Goal: Task Accomplishment & Management: Complete application form

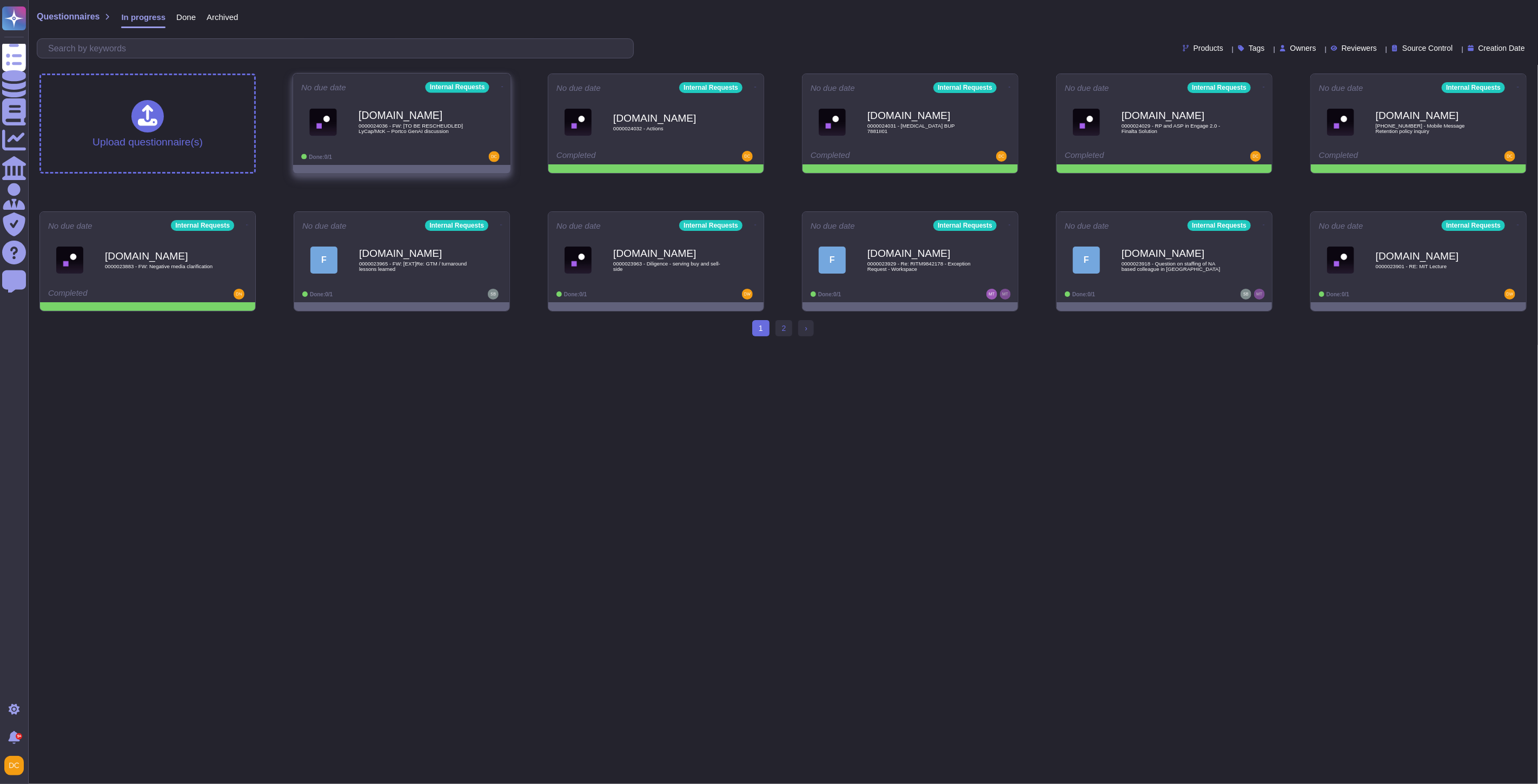
click at [407, 144] on div "[DOMAIN_NAME] 0000024036 - FW: [TO BE RESCHEUDLED] LyCap/McK – Portco GenAI dis…" at bounding box center [402, 121] width 201 height 55
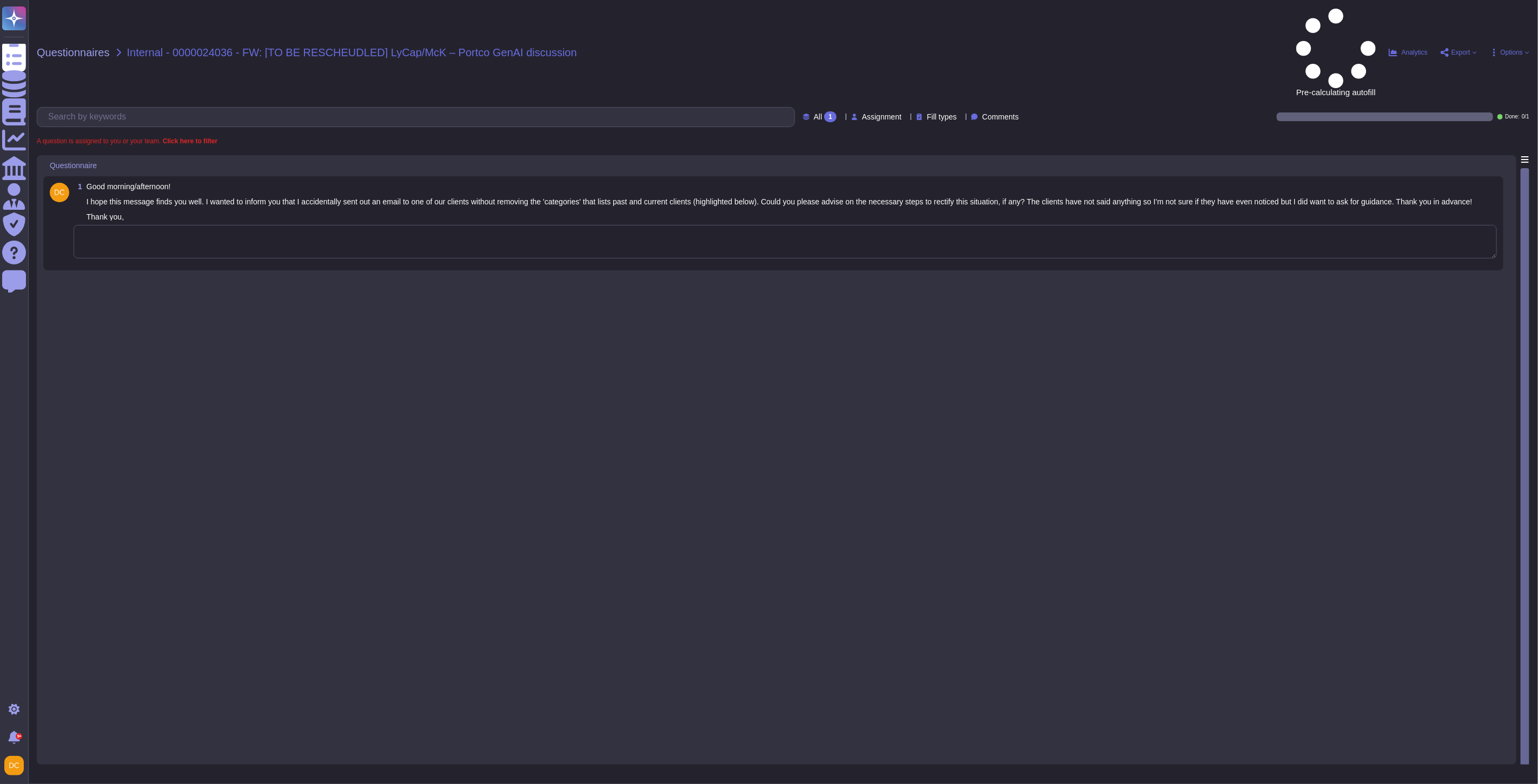
click at [177, 225] on textarea at bounding box center [785, 241] width 1424 height 33
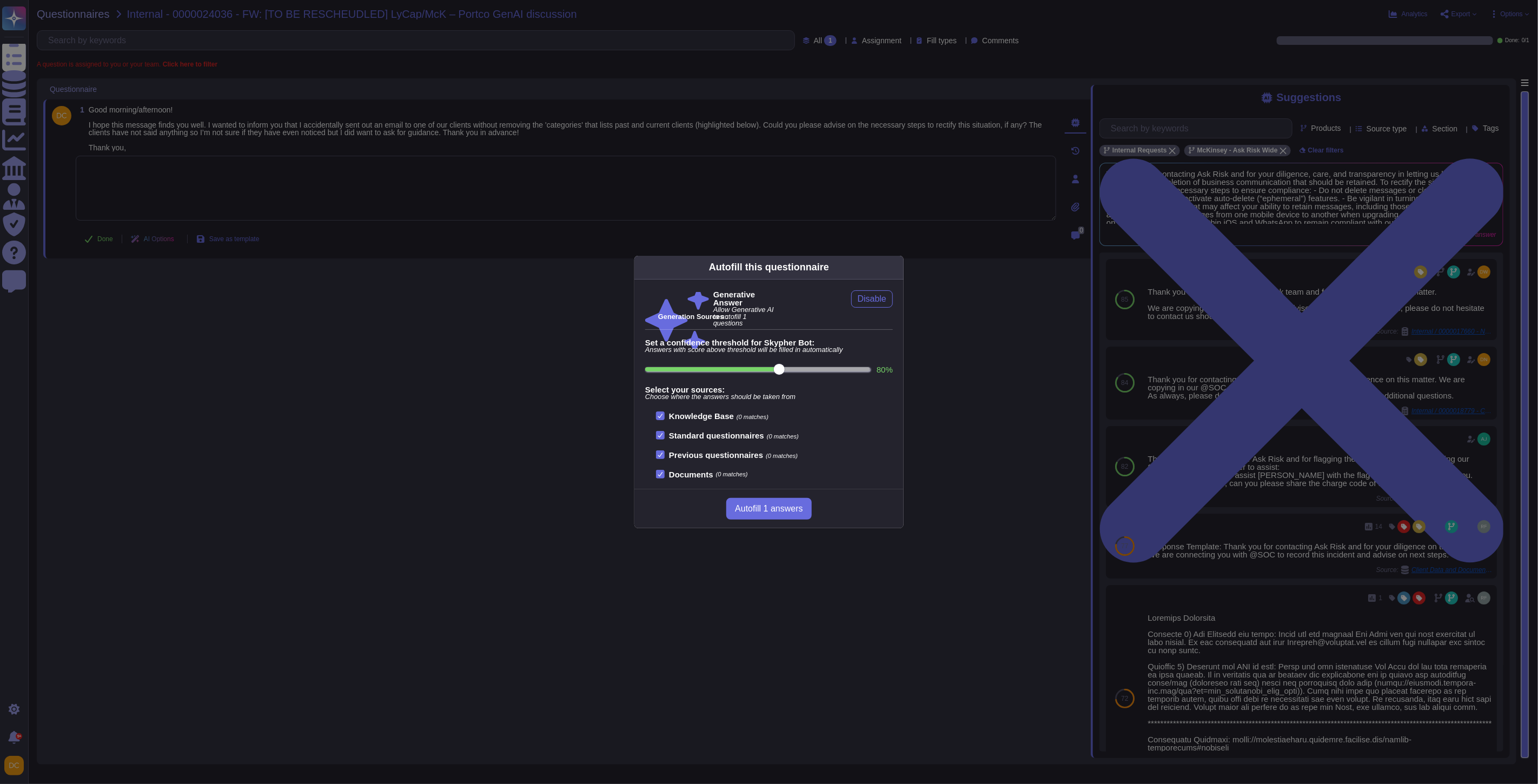
click at [1267, 323] on div "Autofill this questionnaire Generative Answer Allow Generative AI to autofill 1…" at bounding box center [769, 392] width 1538 height 784
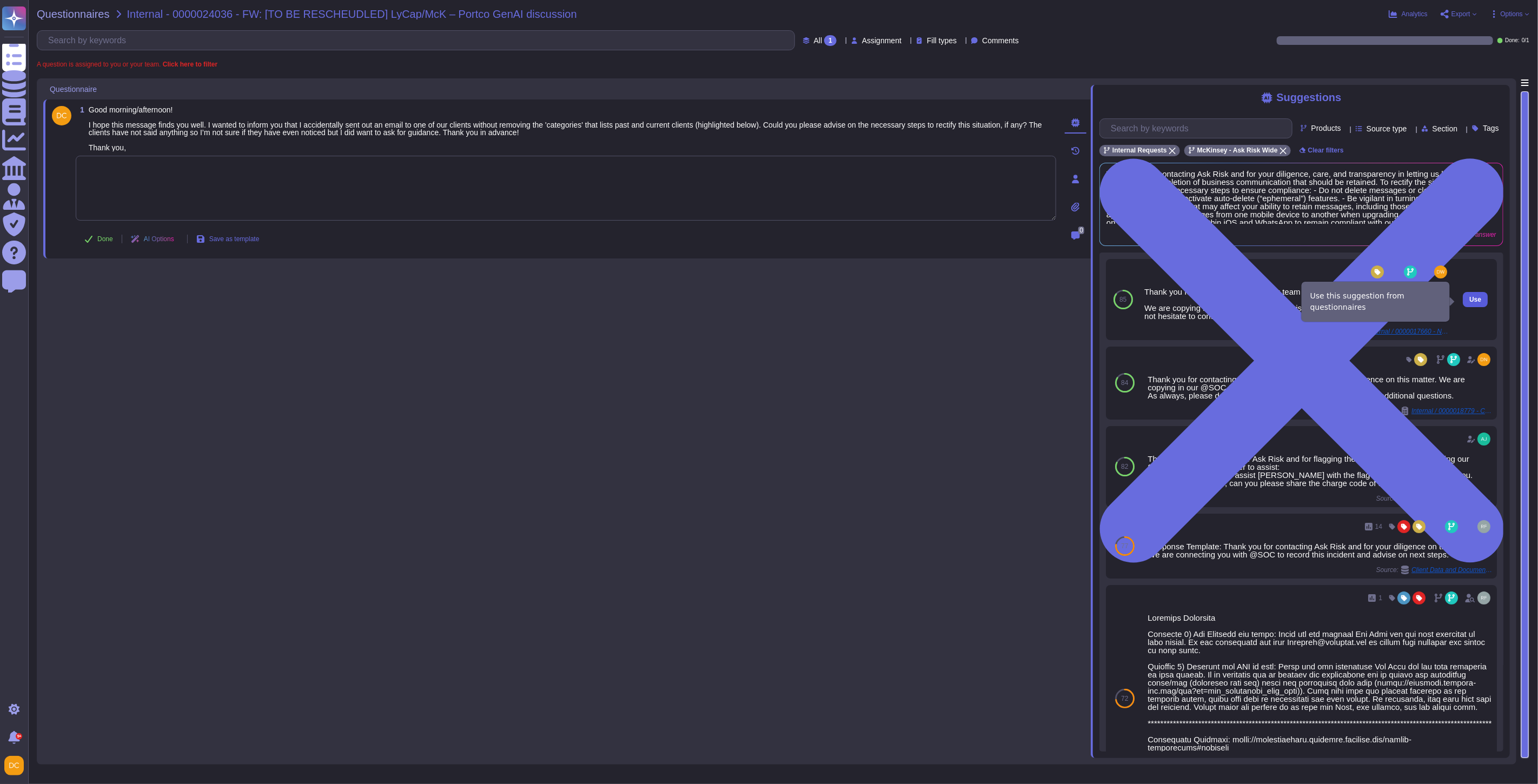
click at [1470, 303] on span "Use" at bounding box center [1475, 299] width 12 height 6
type textarea "Thank you for contacting the Ask Risk team and for your diligence on this matte…"
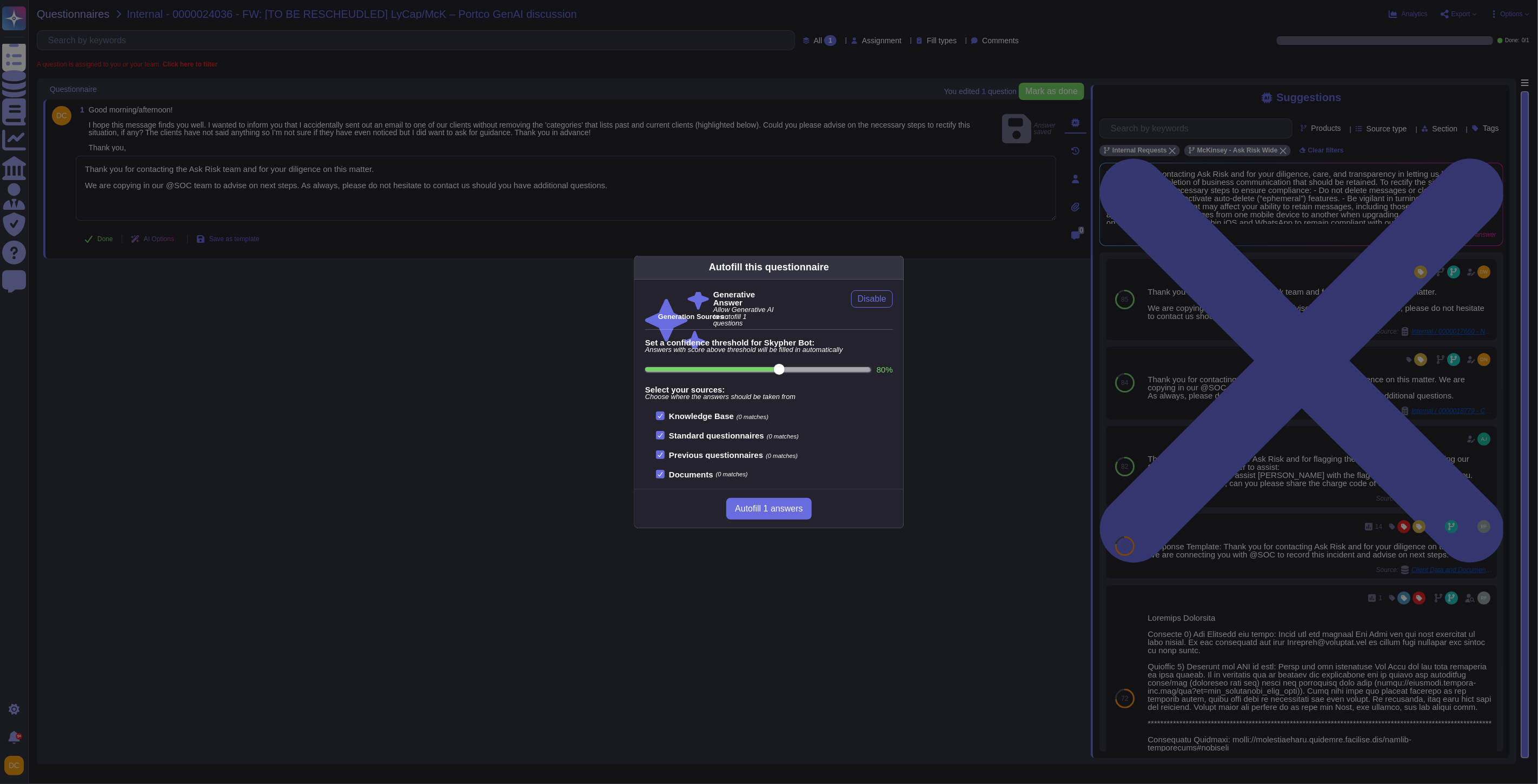
click at [503, 195] on div "Autofill this questionnaire Generative Answer Allow Generative AI to autofill 1…" at bounding box center [769, 392] width 1538 height 784
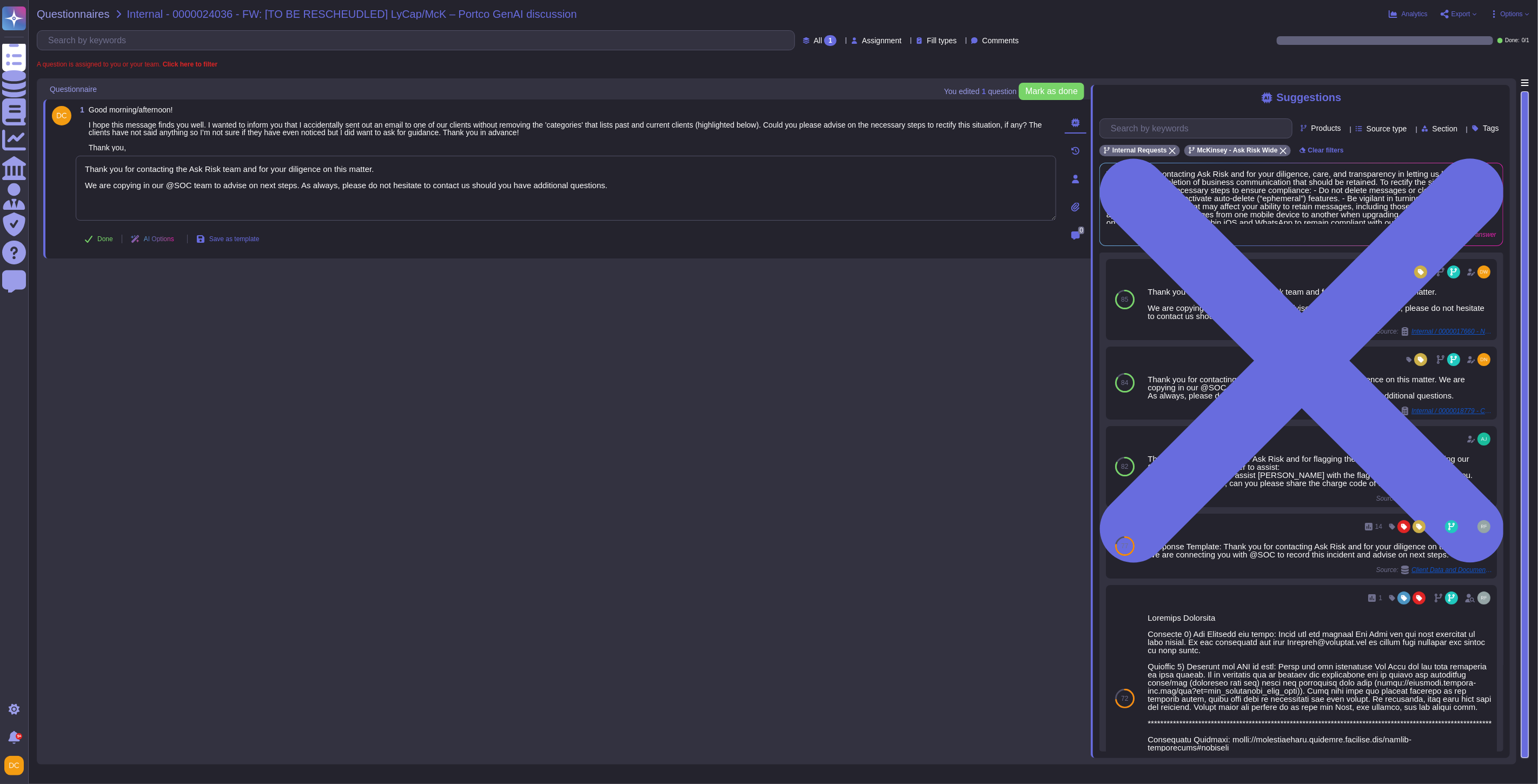
drag, startPoint x: 632, startPoint y: 192, endPoint x: 45, endPoint y: 152, distance: 588.4
click at [45, 152] on div "1 Good morning/afternoon! I hope this message finds you well. I wanted to infor…" at bounding box center [567, 179] width 1048 height 159
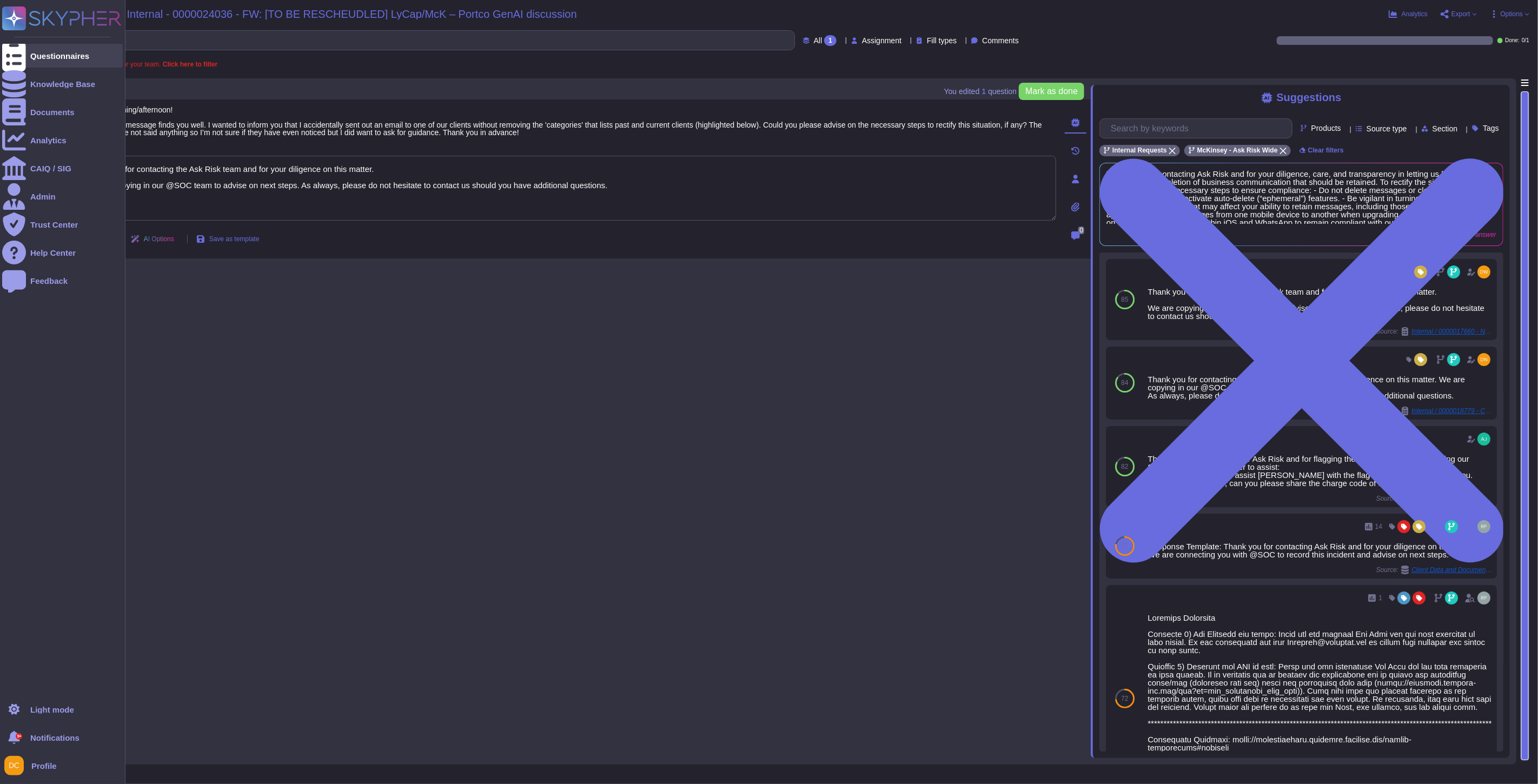
click at [17, 59] on icon at bounding box center [14, 56] width 24 height 32
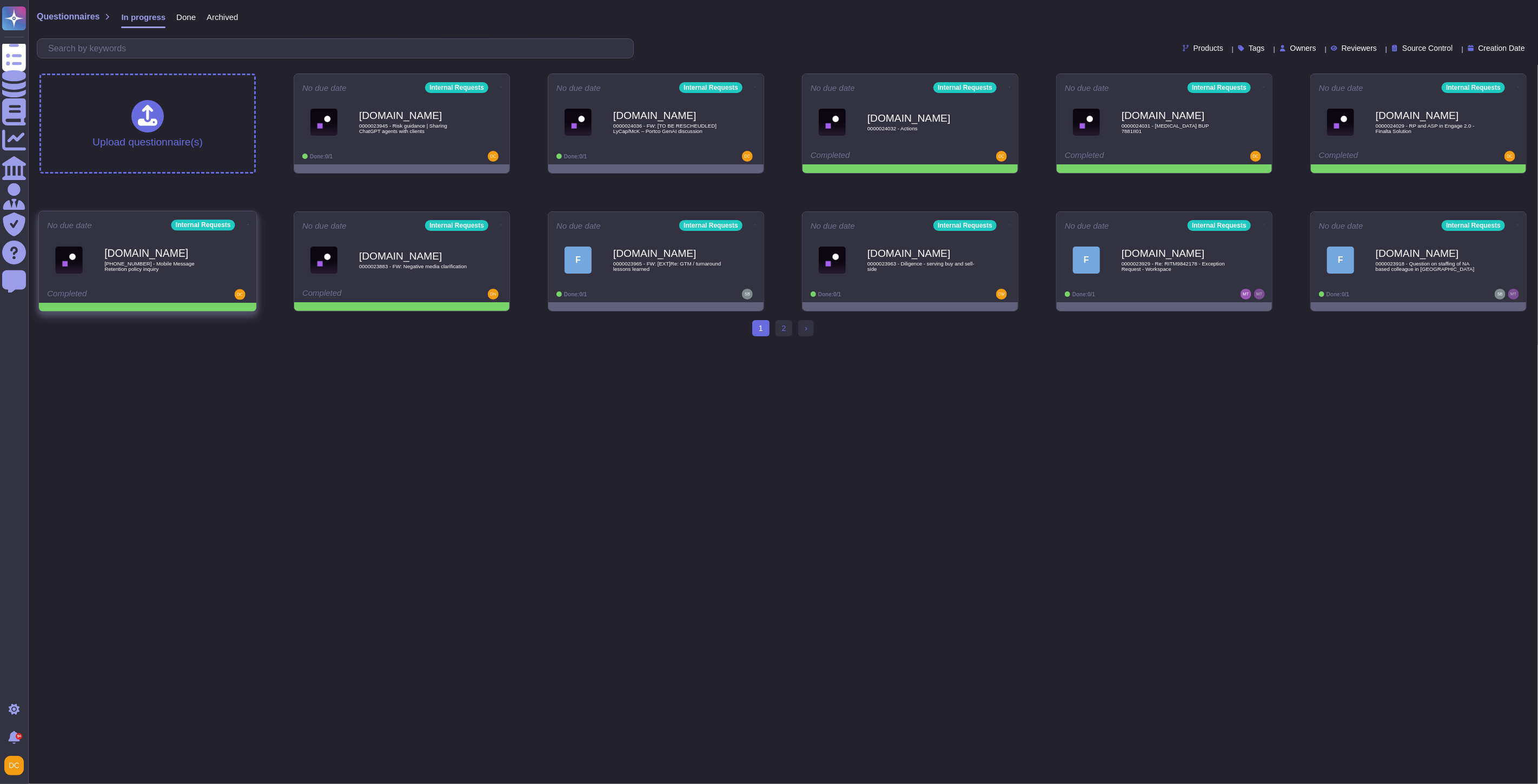
click at [248, 224] on icon at bounding box center [248, 224] width 2 height 1
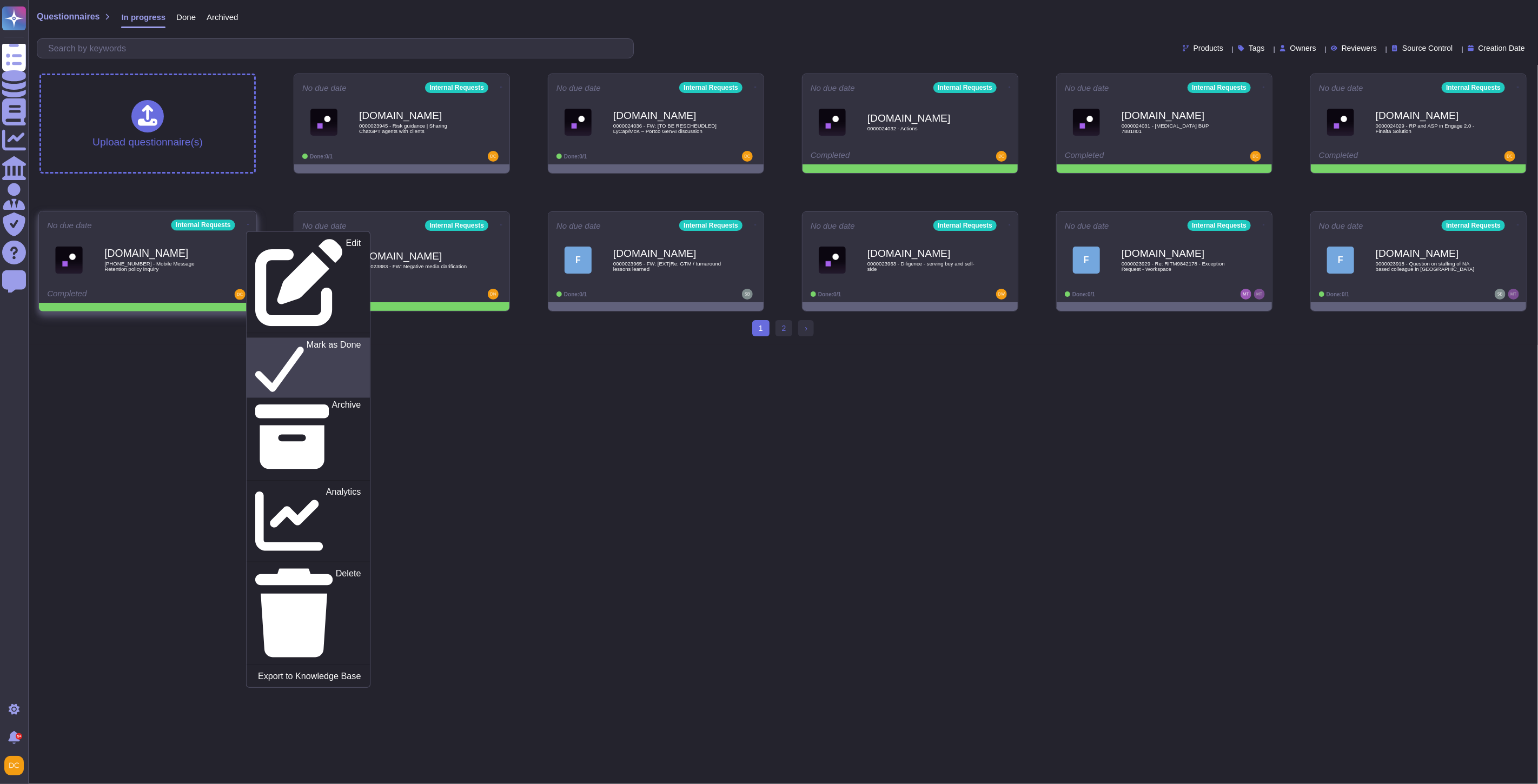
click at [306, 340] on p "Mark as Done" at bounding box center [333, 367] width 55 height 55
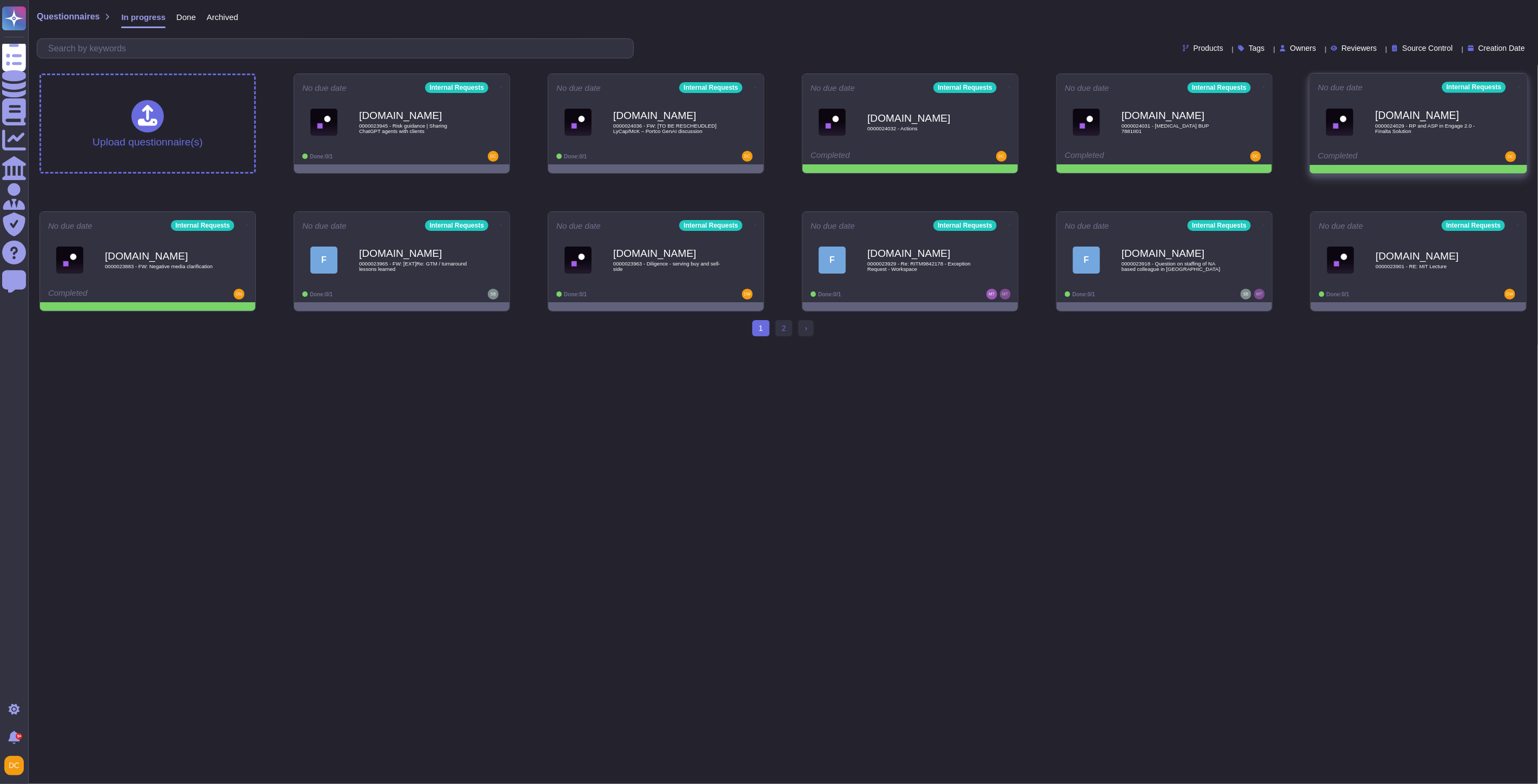
click at [1519, 88] on icon at bounding box center [1519, 86] width 2 height 2
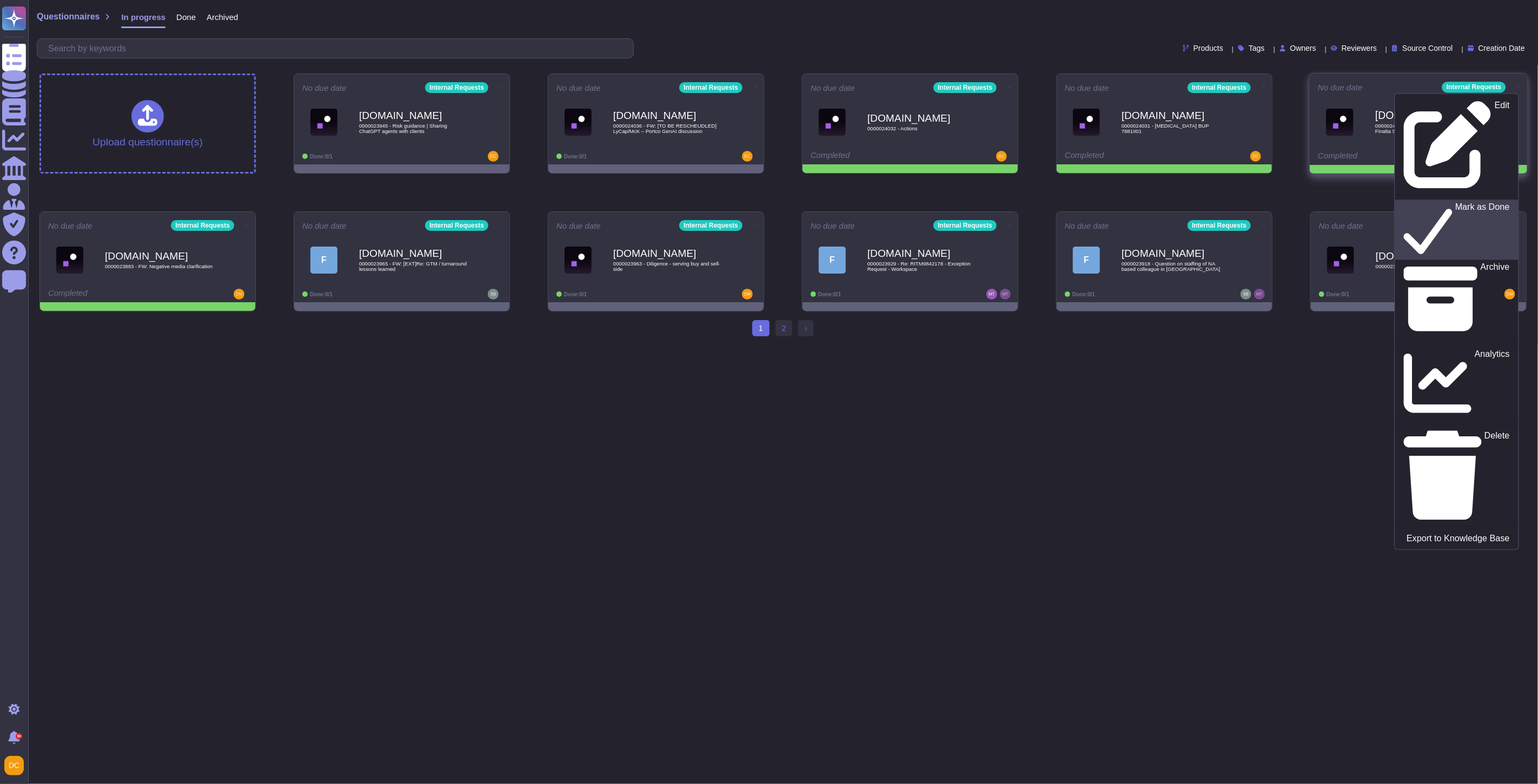
click at [1471, 202] on div "Mark as Done" at bounding box center [1457, 230] width 105 height 56
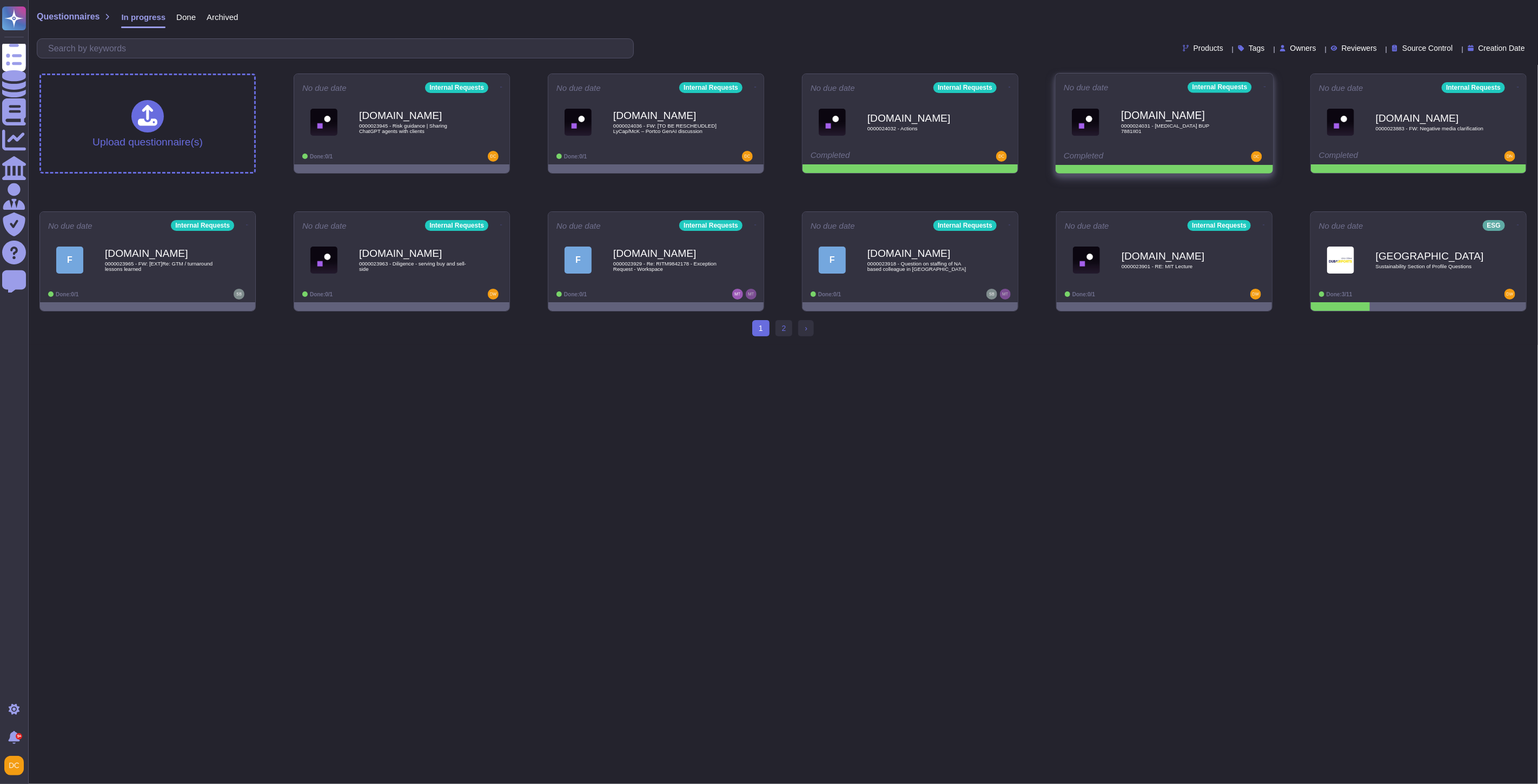
click at [1264, 85] on icon at bounding box center [1265, 86] width 2 height 2
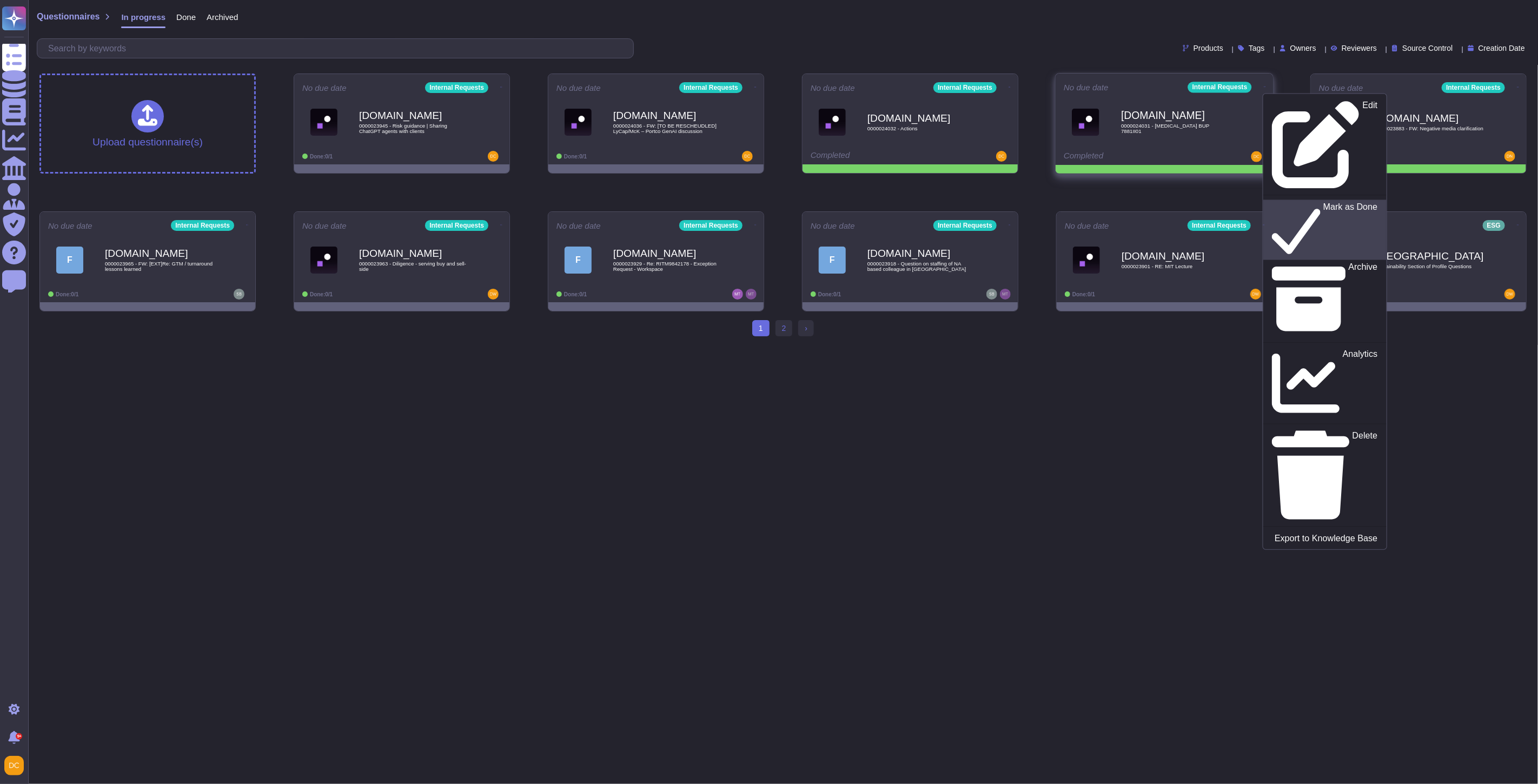
click at [1324, 203] on p "Mark as Done" at bounding box center [1351, 230] width 55 height 55
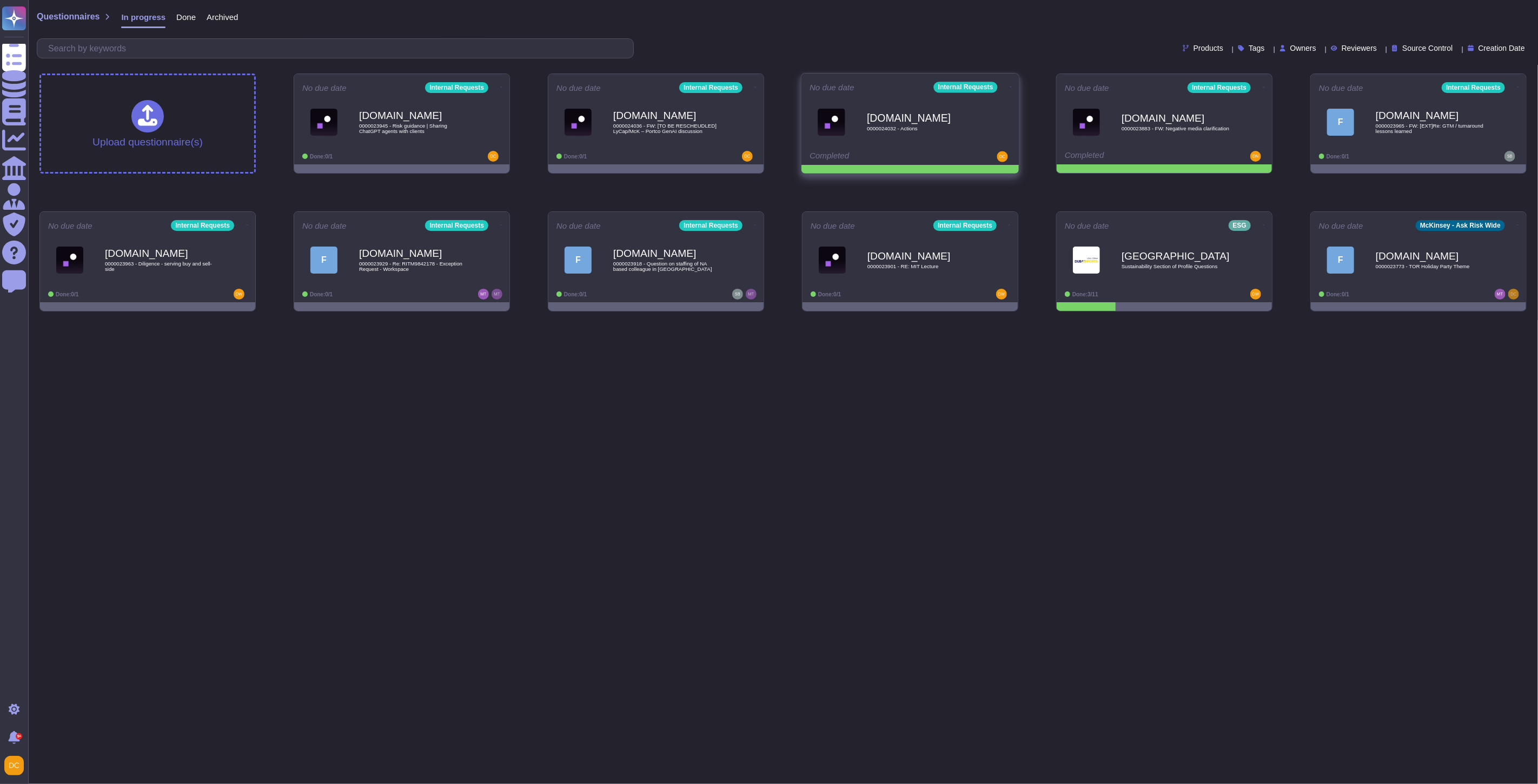
click at [1010, 85] on icon at bounding box center [1010, 86] width 2 height 2
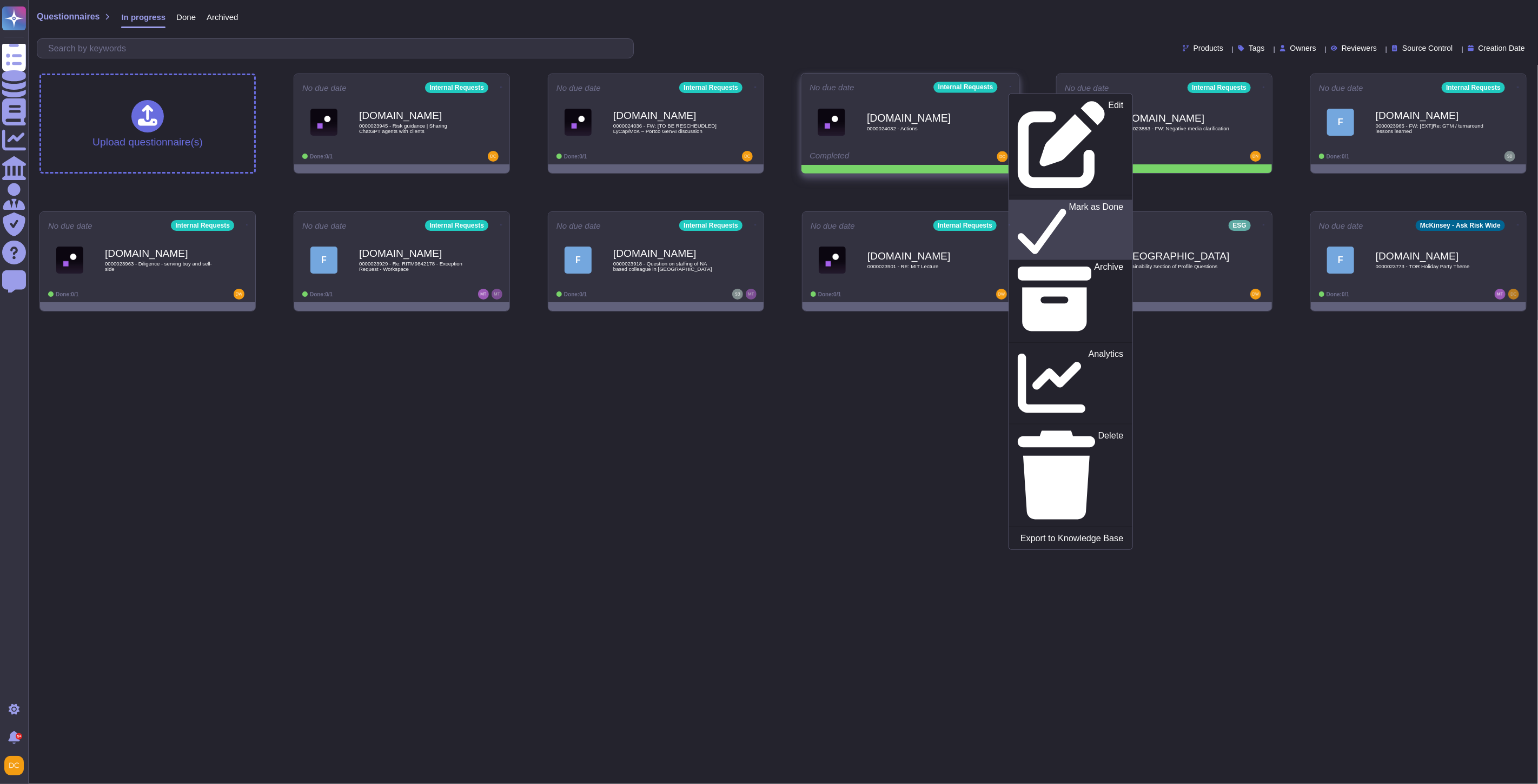
click at [1069, 203] on p "Mark as Done" at bounding box center [1096, 230] width 55 height 55
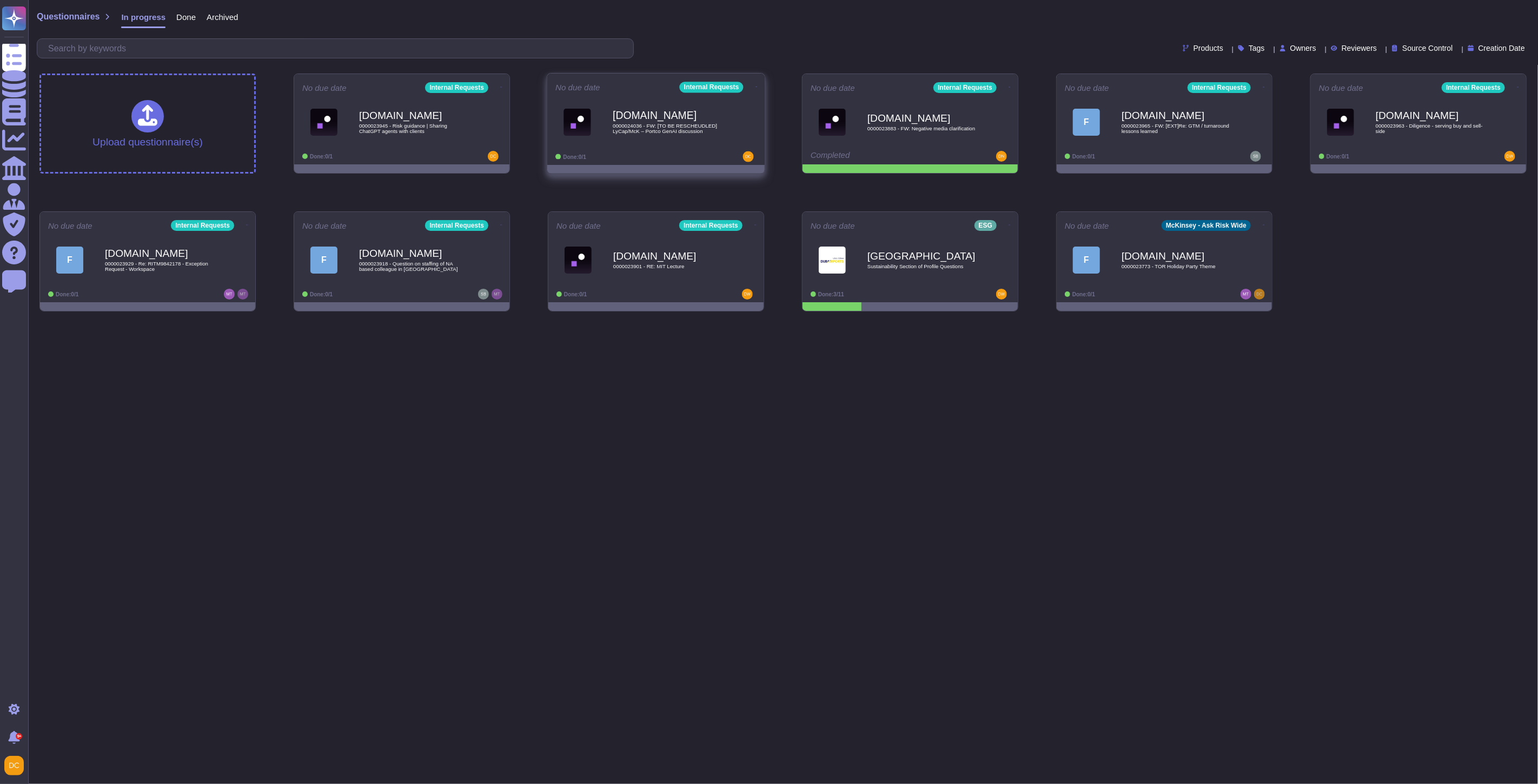
click at [655, 143] on div "[DOMAIN_NAME] 0000024036 - FW: [TO BE RESCHEUDLED] LyCap/McK – Portco GenAI dis…" at bounding box center [667, 121] width 109 height 44
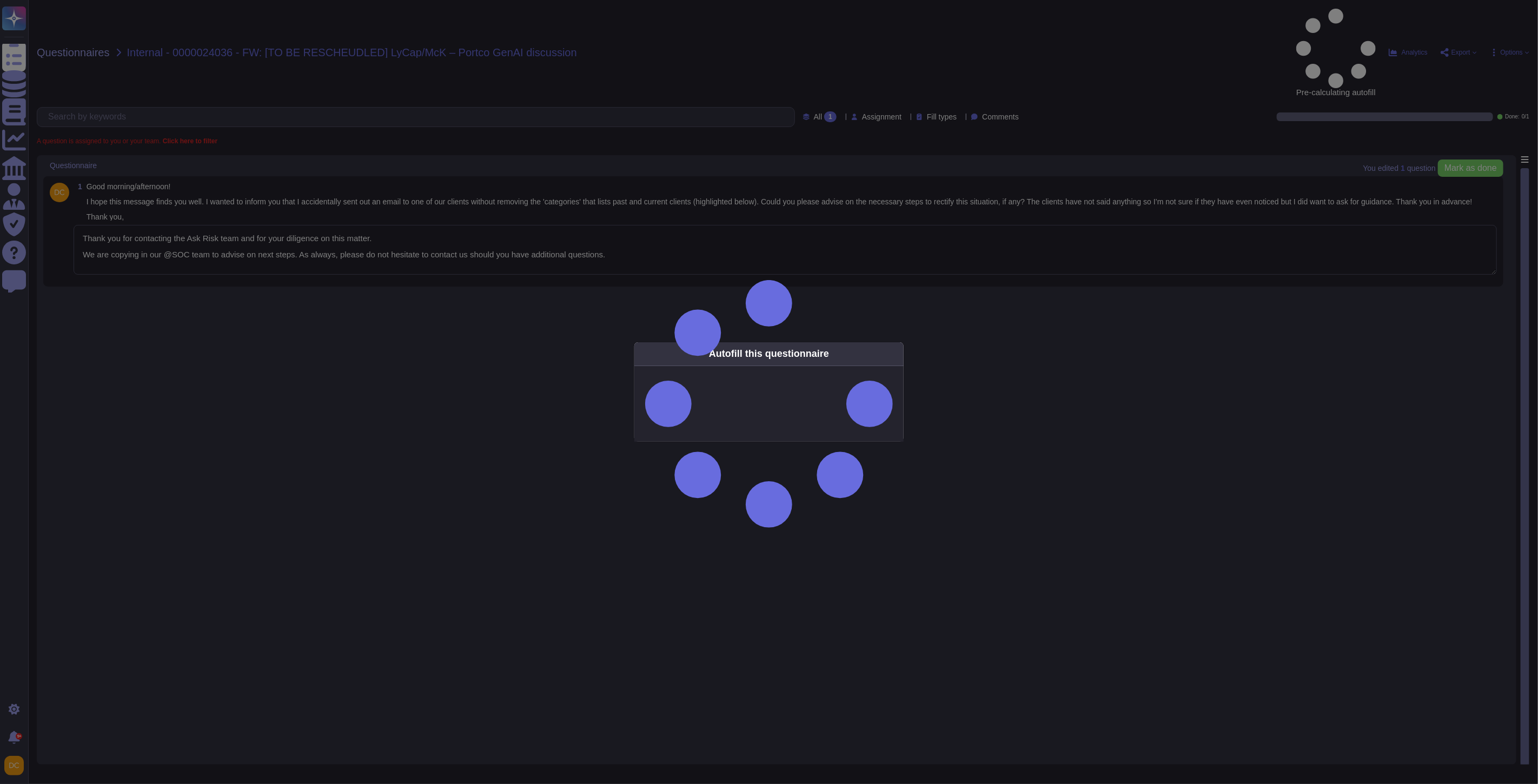
type textarea "Thank you for contacting the Ask Risk team and for your diligence on this matte…"
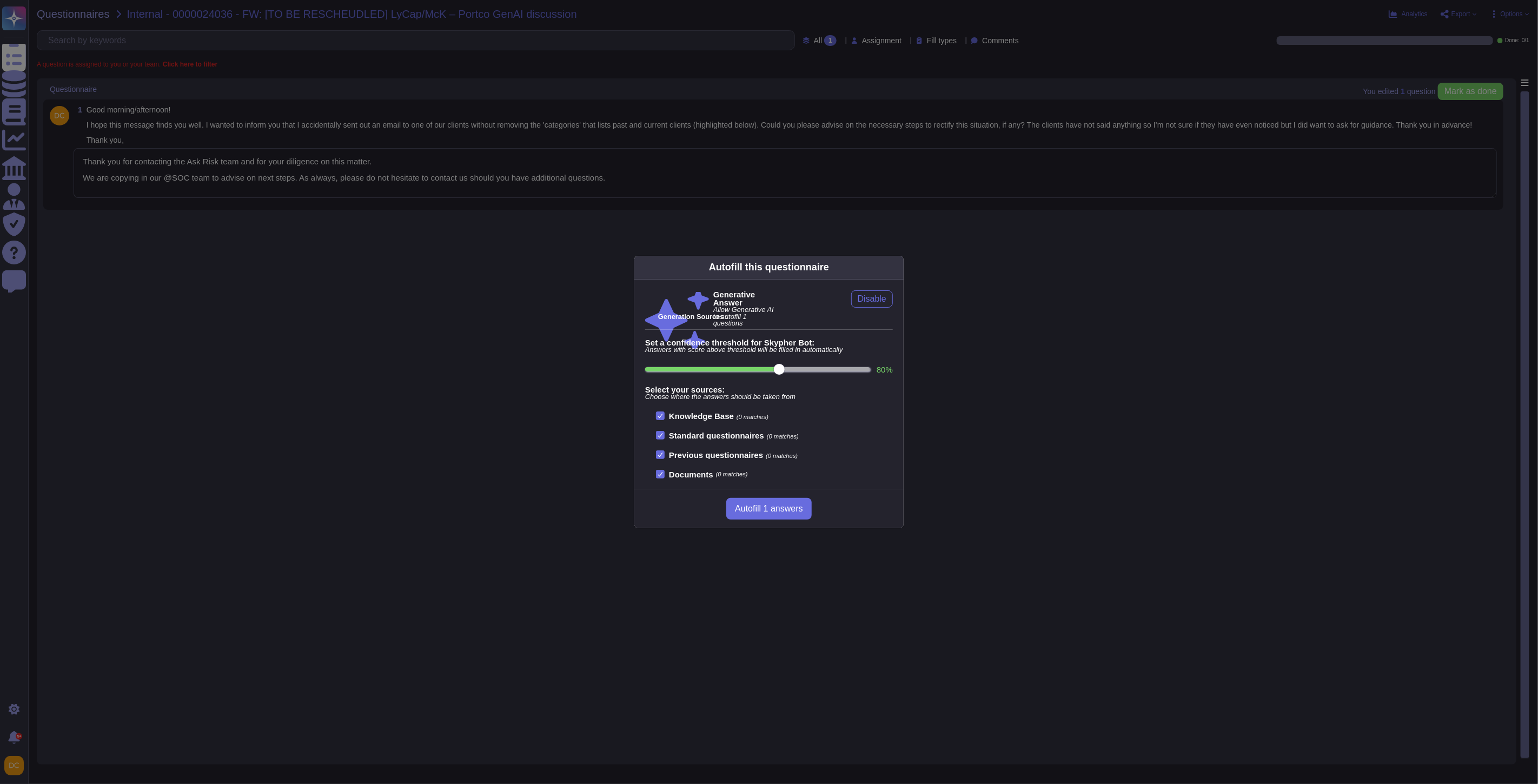
click at [320, 195] on div "Autofill this questionnaire Generative Answer Allow Generative AI to autofill 1…" at bounding box center [769, 392] width 1538 height 784
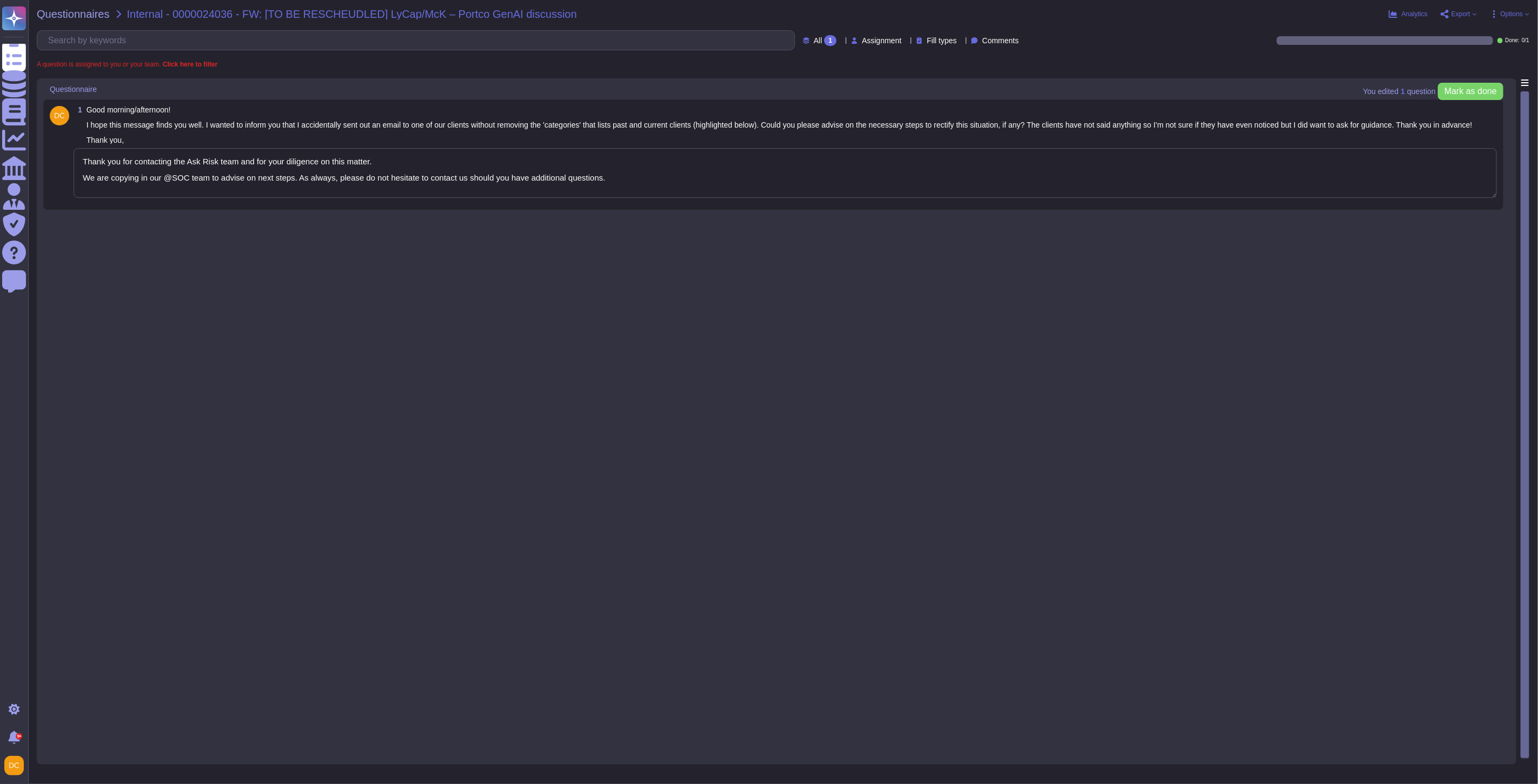
click at [299, 177] on textarea "Thank you for contacting the Ask Risk team and for your diligence on this matte…" at bounding box center [785, 173] width 1424 height 49
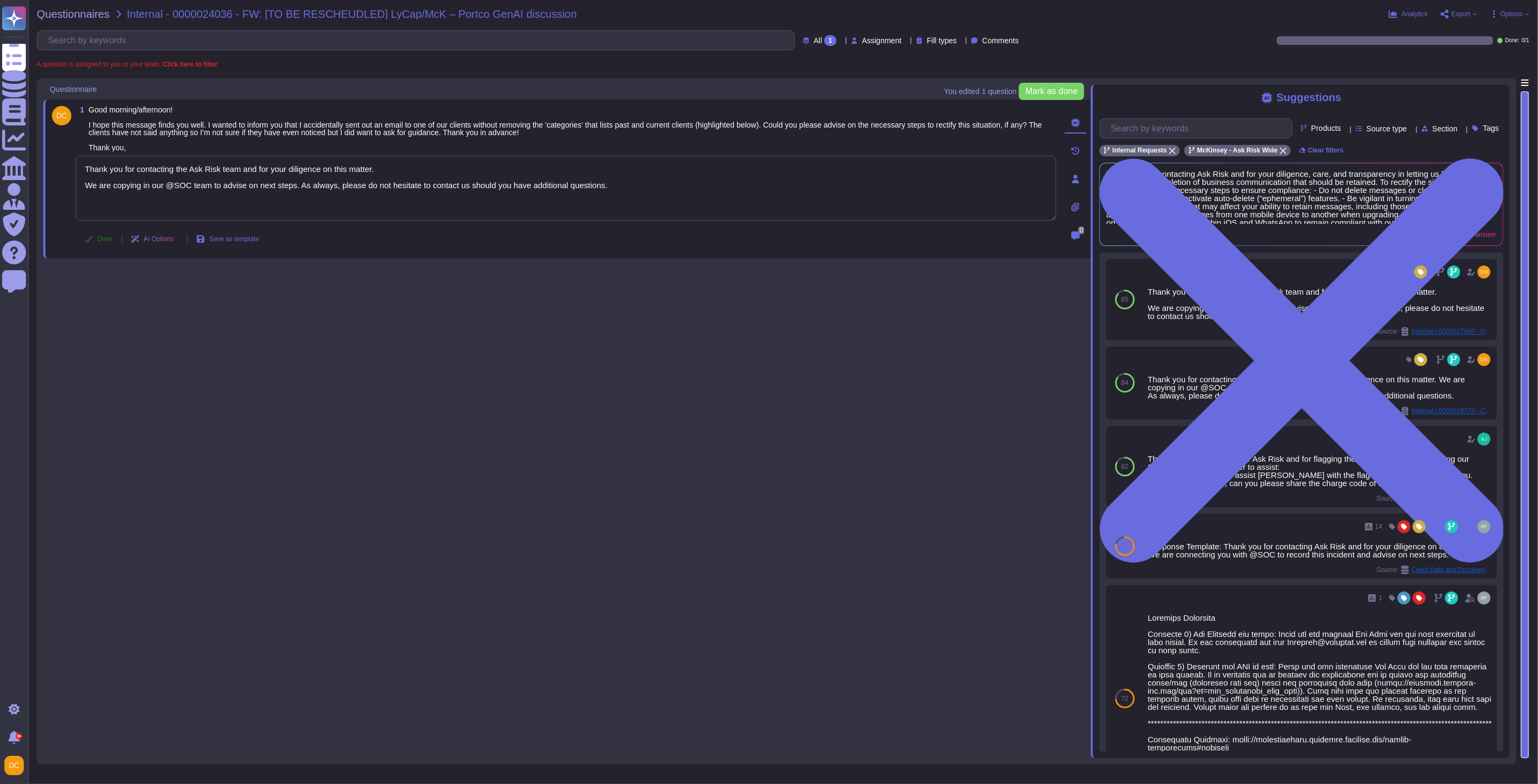
click at [93, 240] on icon at bounding box center [88, 238] width 9 height 9
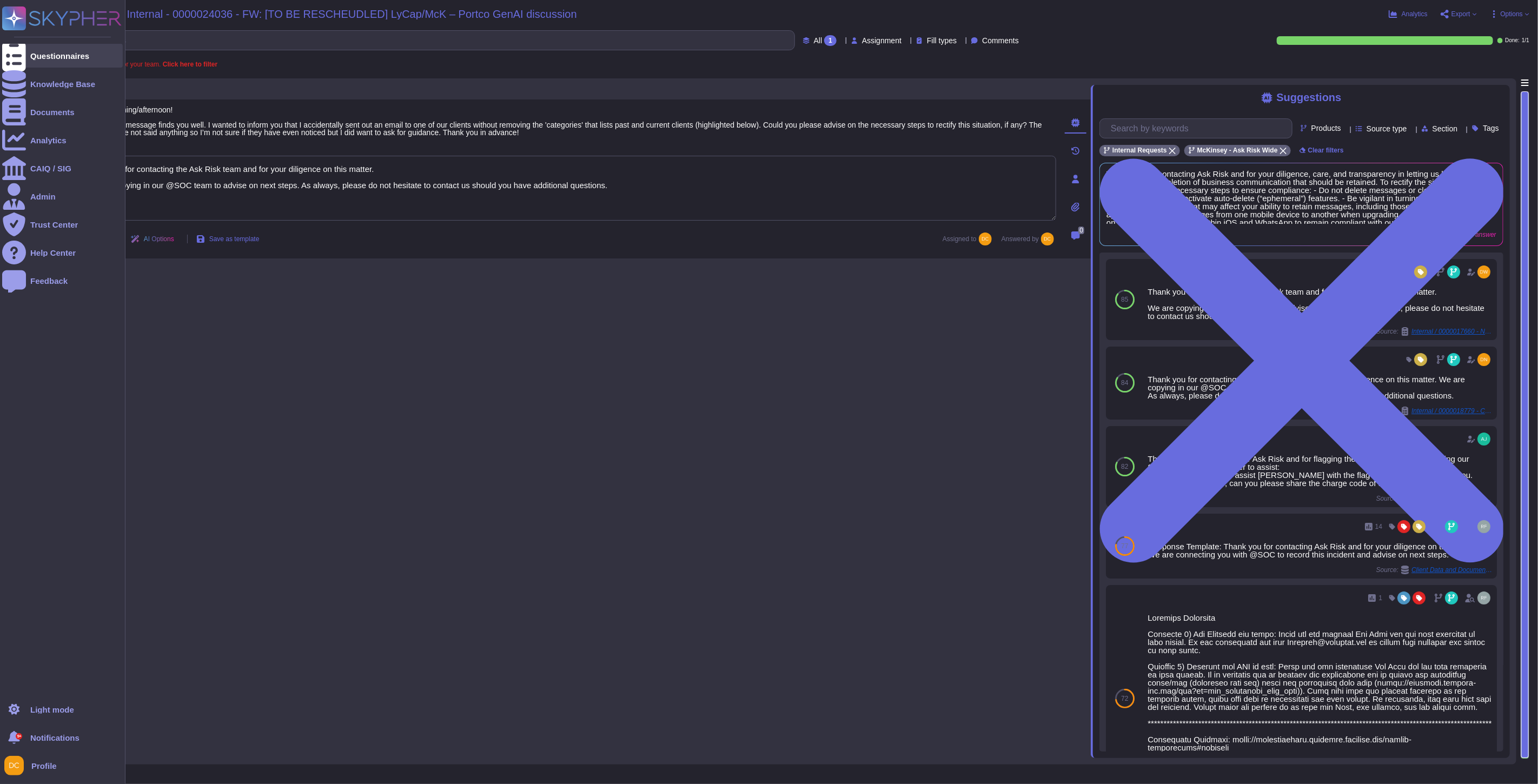
click at [5, 51] on div at bounding box center [14, 56] width 24 height 24
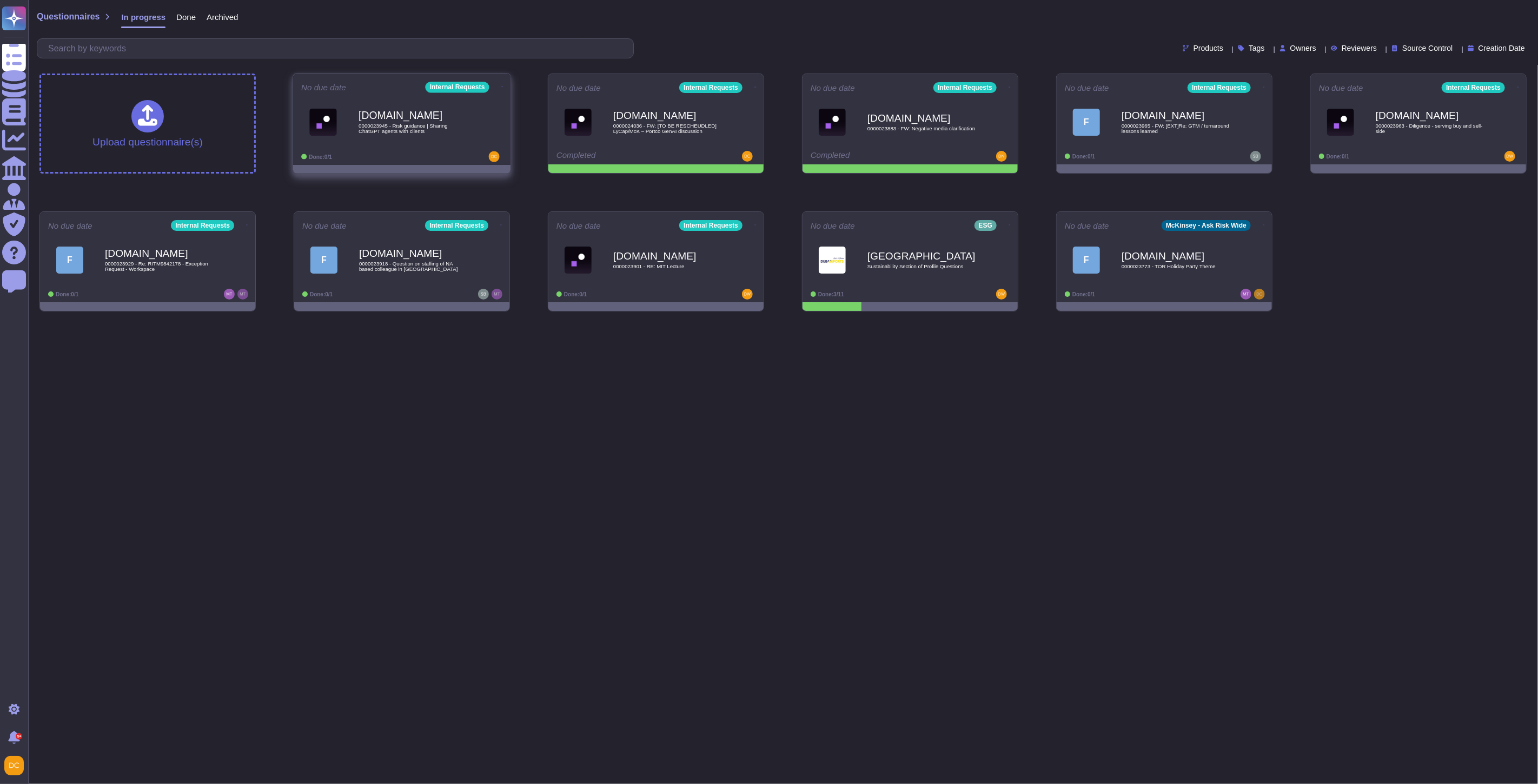
click at [389, 141] on div "[DOMAIN_NAME] 0000023945 - Risk guidance | Sharing ChatGPT agents with clients" at bounding box center [413, 121] width 109 height 44
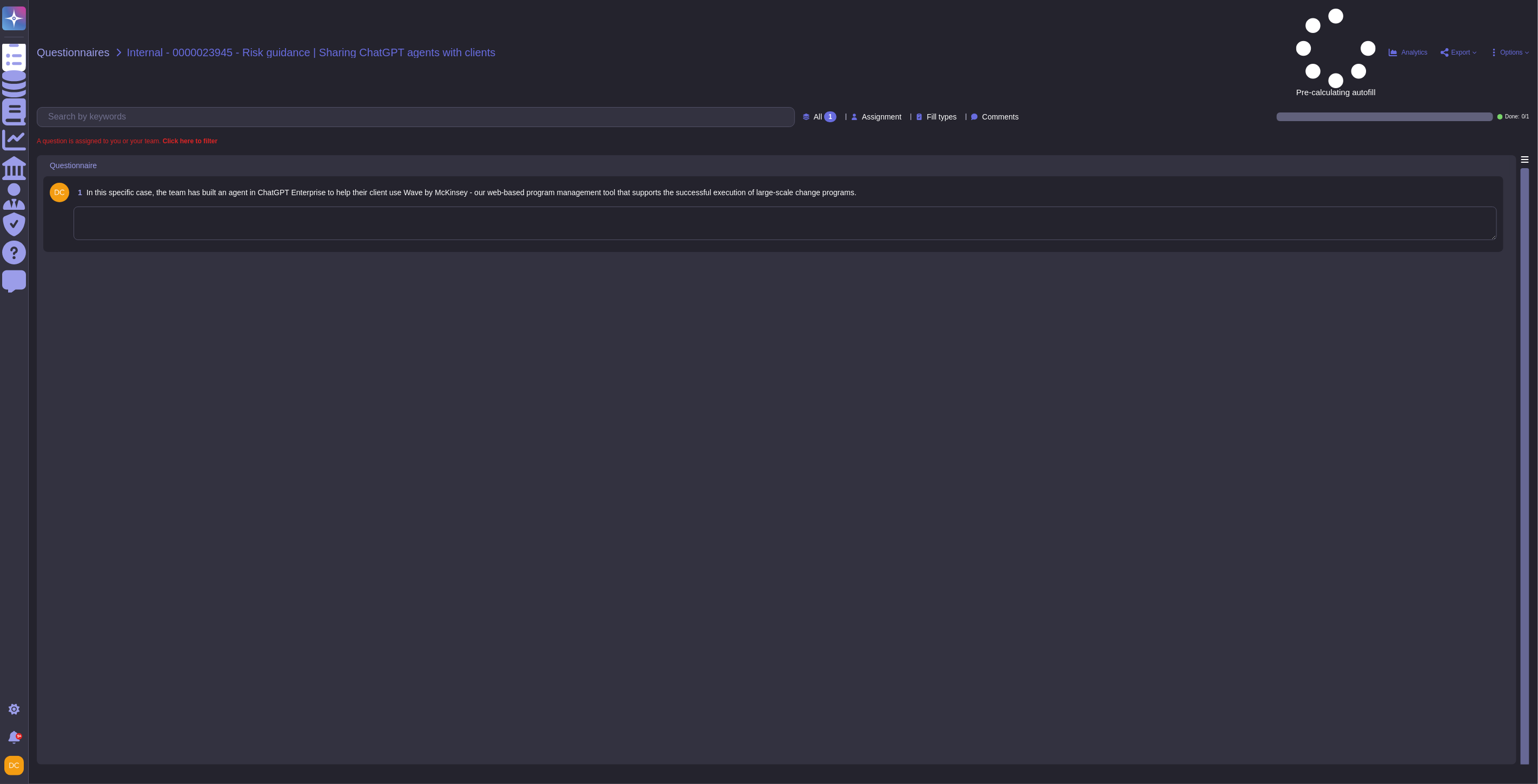
click at [193, 206] on textarea at bounding box center [785, 223] width 1424 height 33
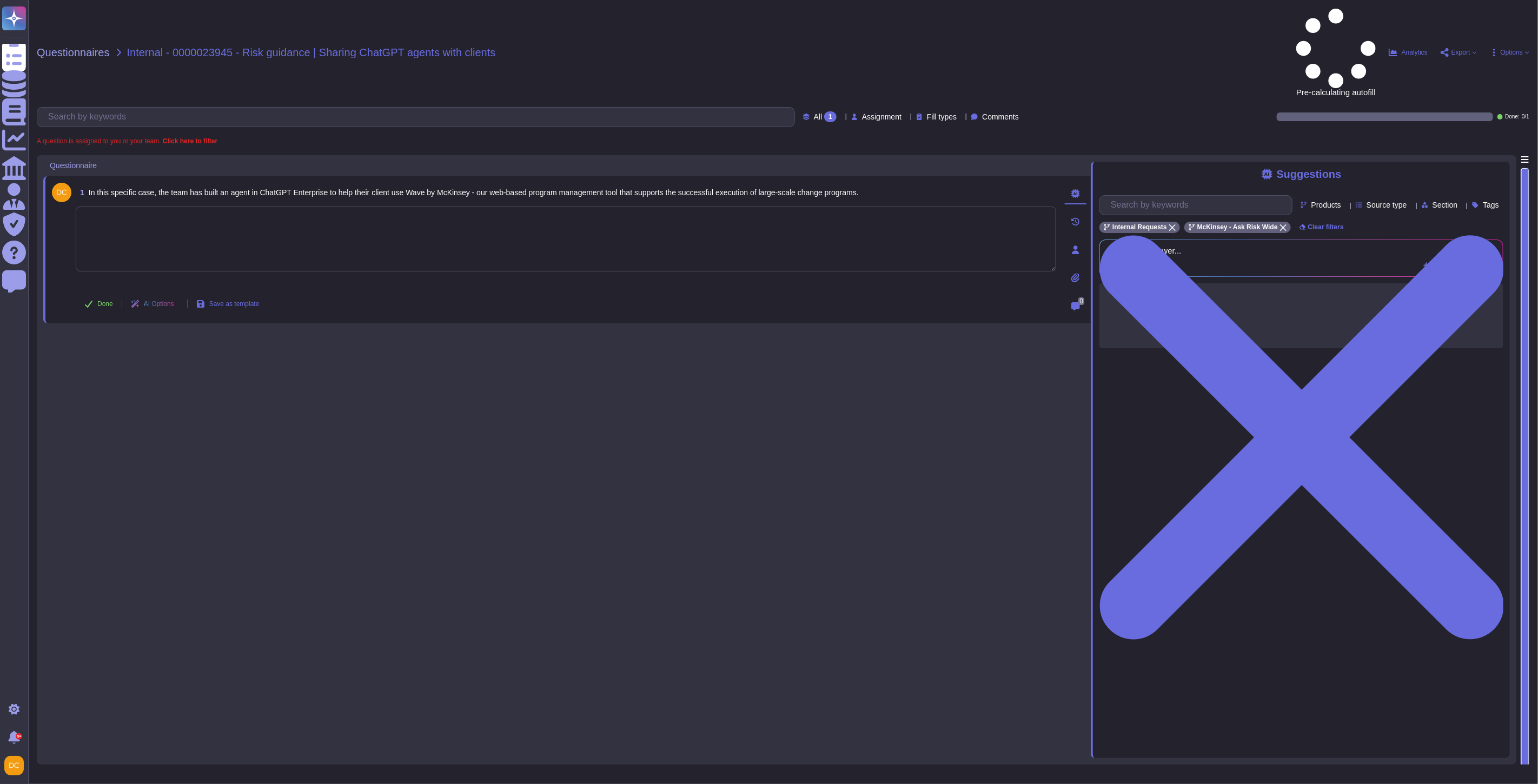
paste textarea "0000023945 - Risk guidance | Sharing ChatGPT agents with clients"
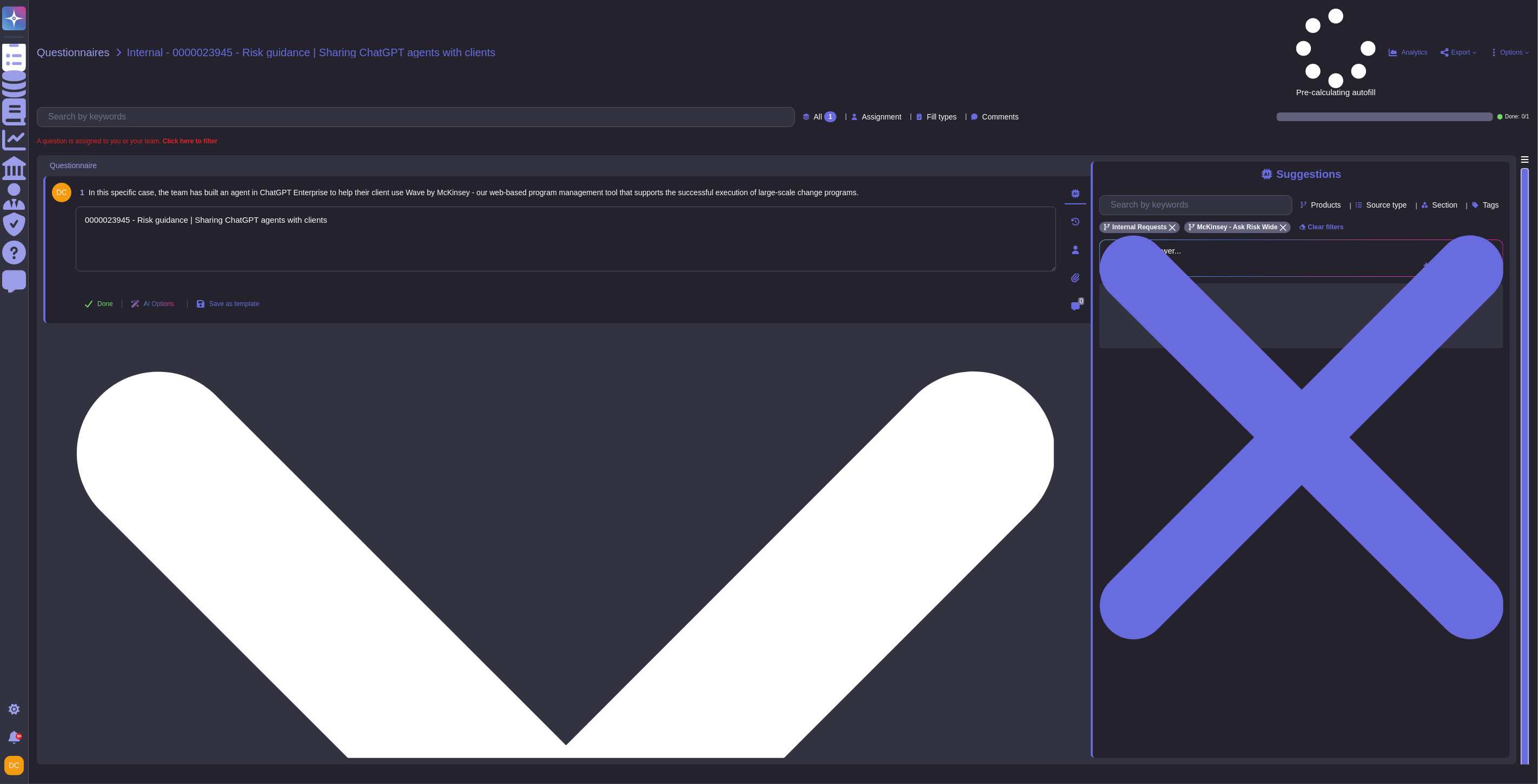
type textarea "0000023945 - Risk guidance | Sharing ChatGPT agents with clients"
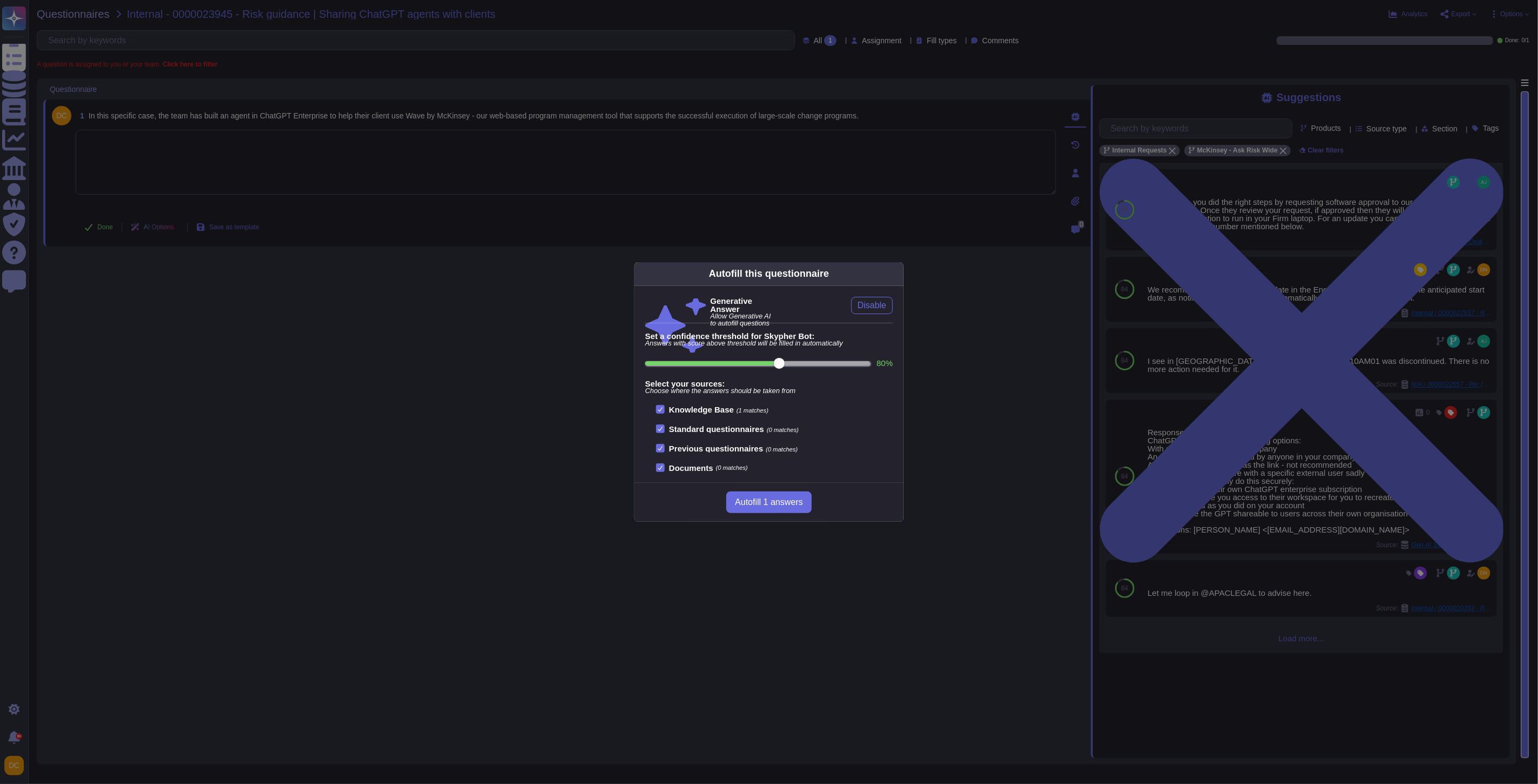
click at [1280, 510] on div "Autofill this questionnaire Generative Answer Allow Generative AI to autofill q…" at bounding box center [769, 392] width 1538 height 784
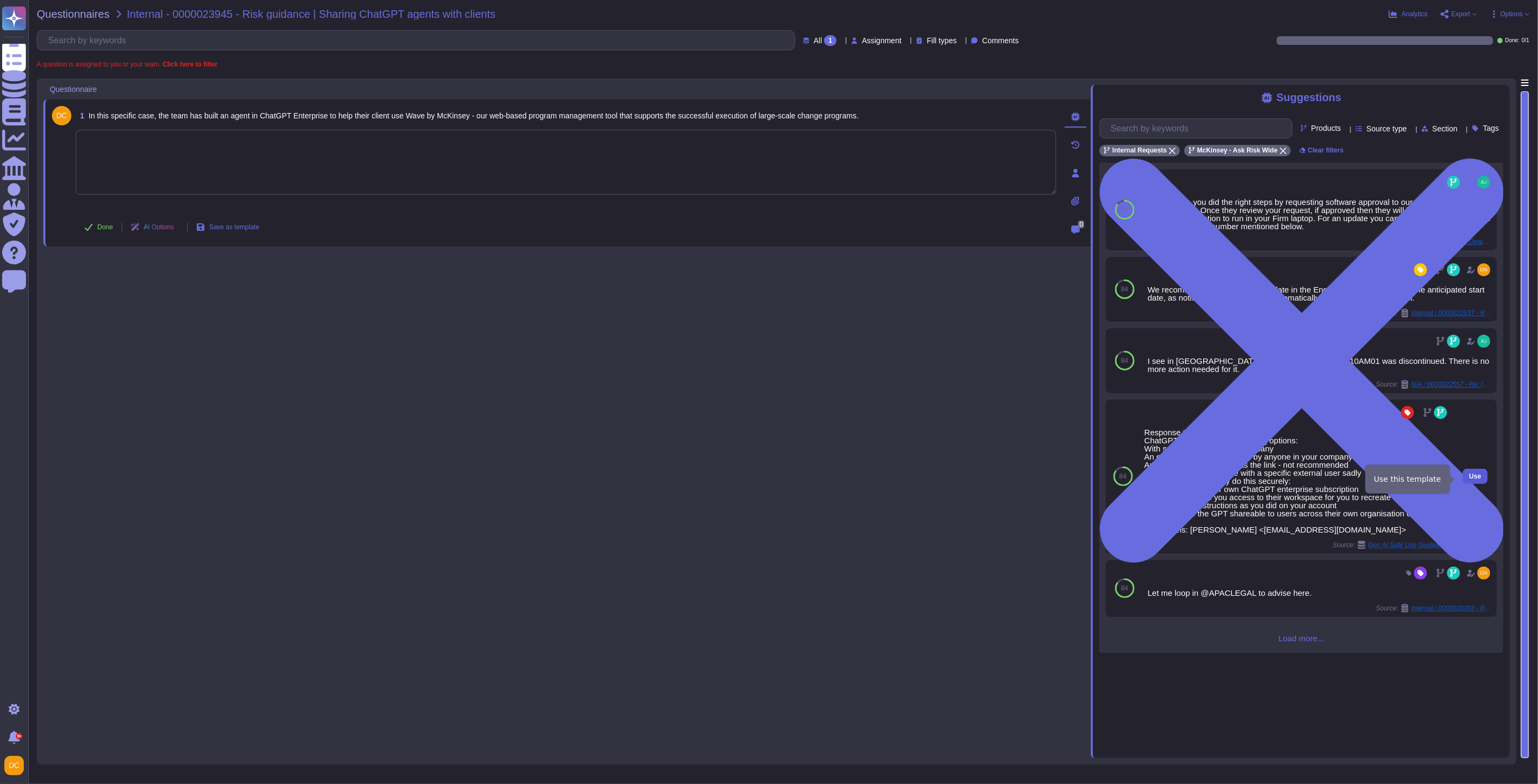
click at [1472, 478] on button "Use" at bounding box center [1475, 476] width 25 height 15
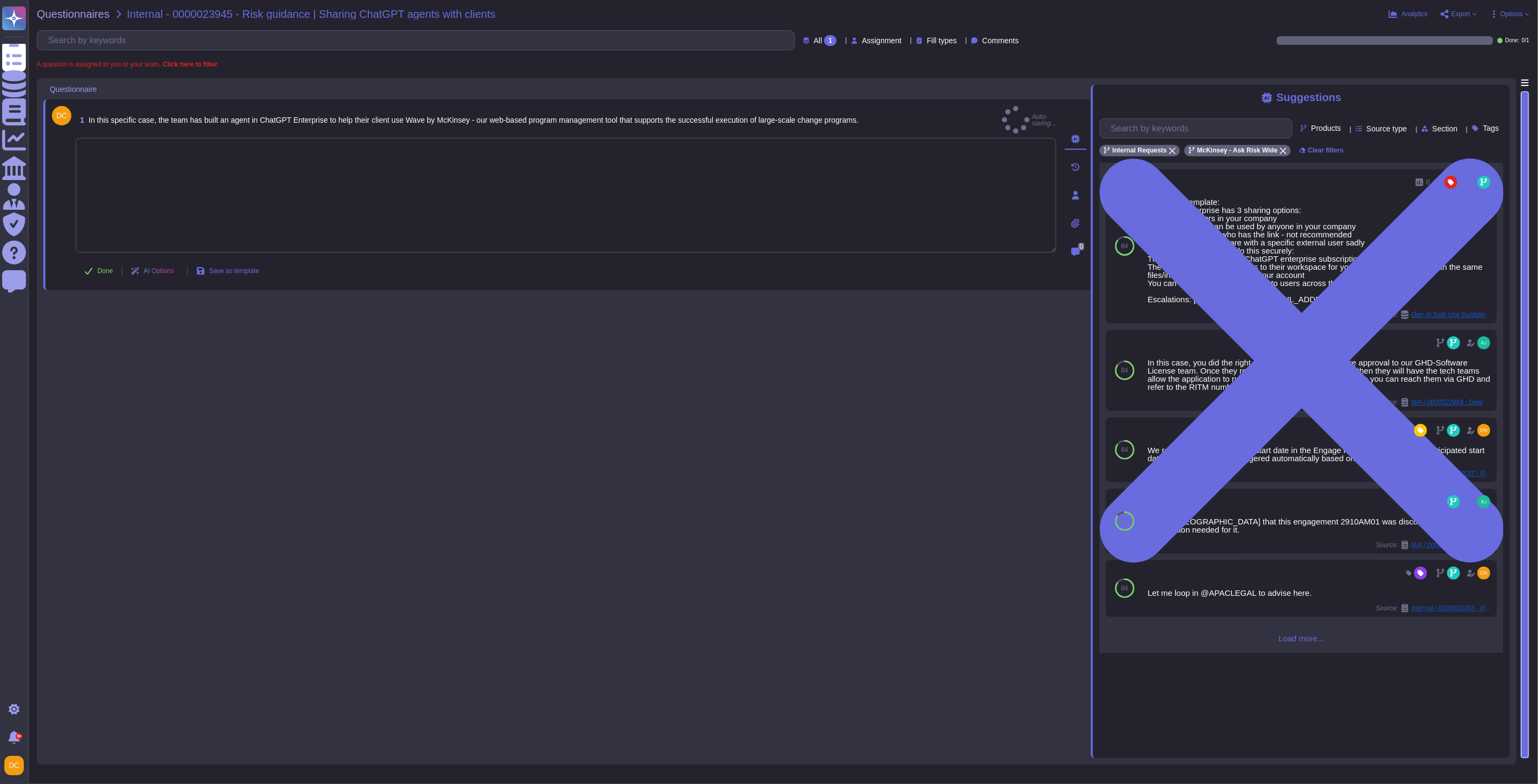
type textarea "Response template: ChatGPT enterprise has 3 sharing options: With specific user…"
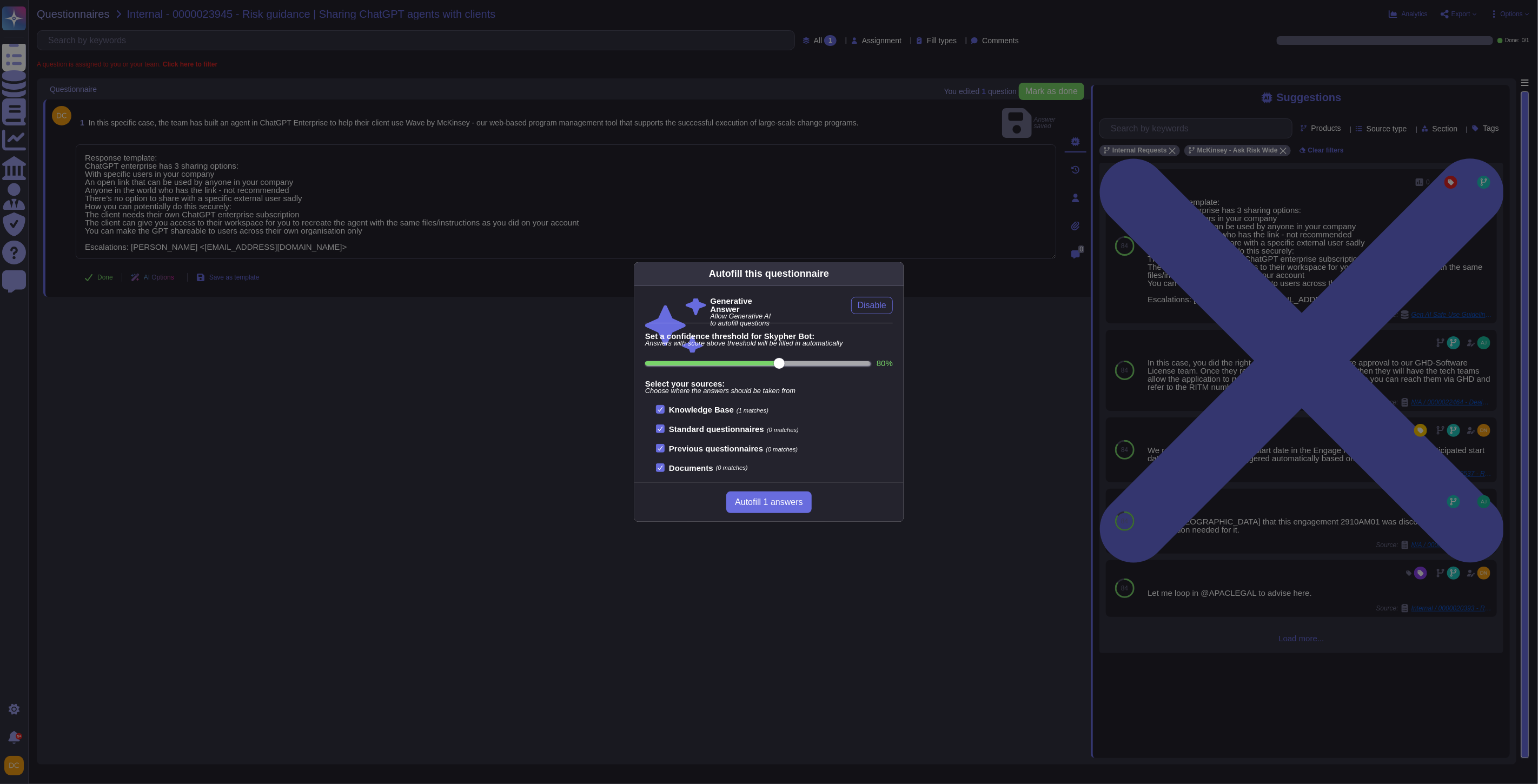
click at [354, 196] on div "Autofill this questionnaire Generative Answer Allow Generative AI to autofill q…" at bounding box center [769, 392] width 1538 height 784
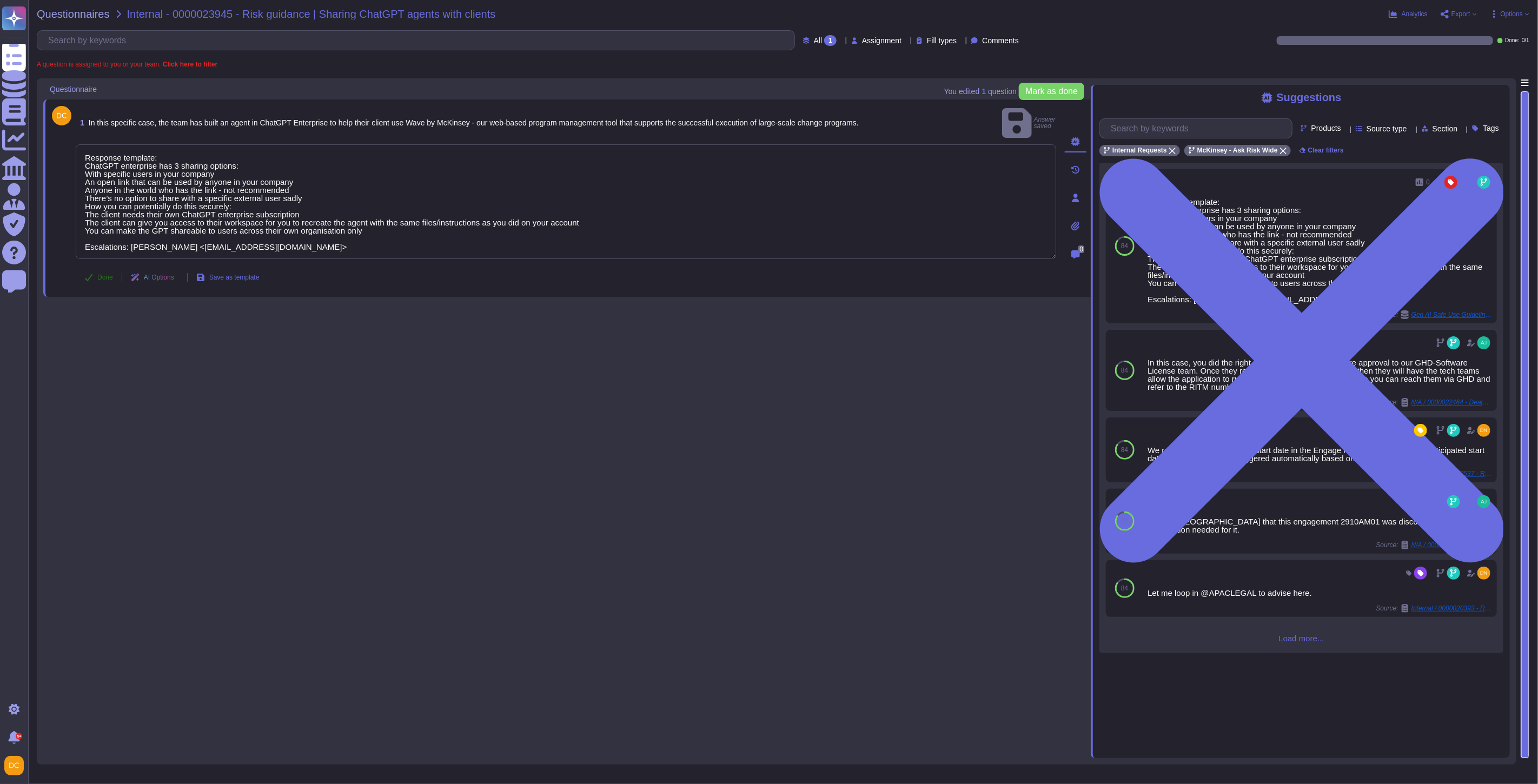
click at [92, 273] on icon at bounding box center [88, 277] width 9 height 9
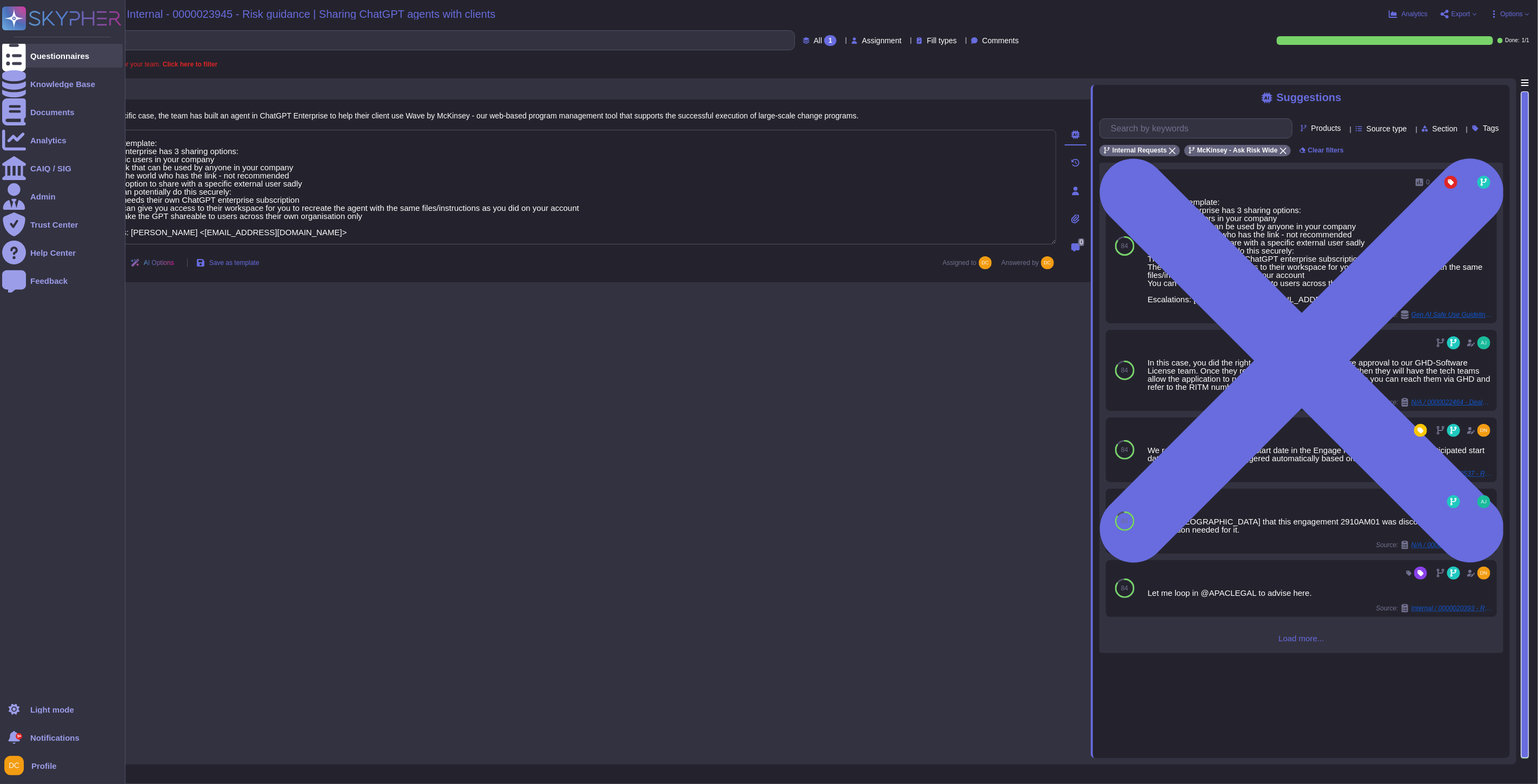
click at [9, 50] on icon at bounding box center [14, 56] width 24 height 32
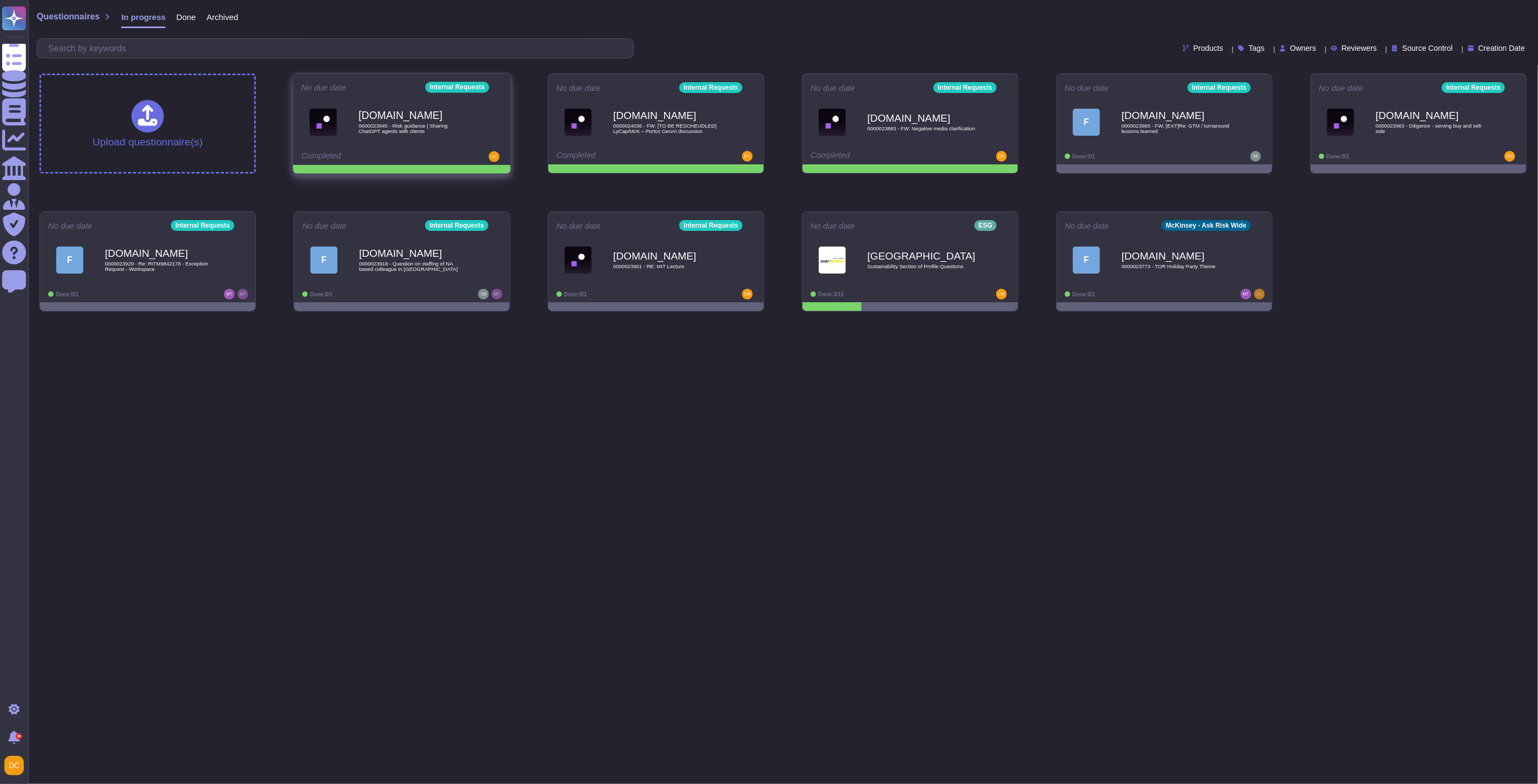
click at [501, 85] on icon at bounding box center [502, 86] width 2 height 2
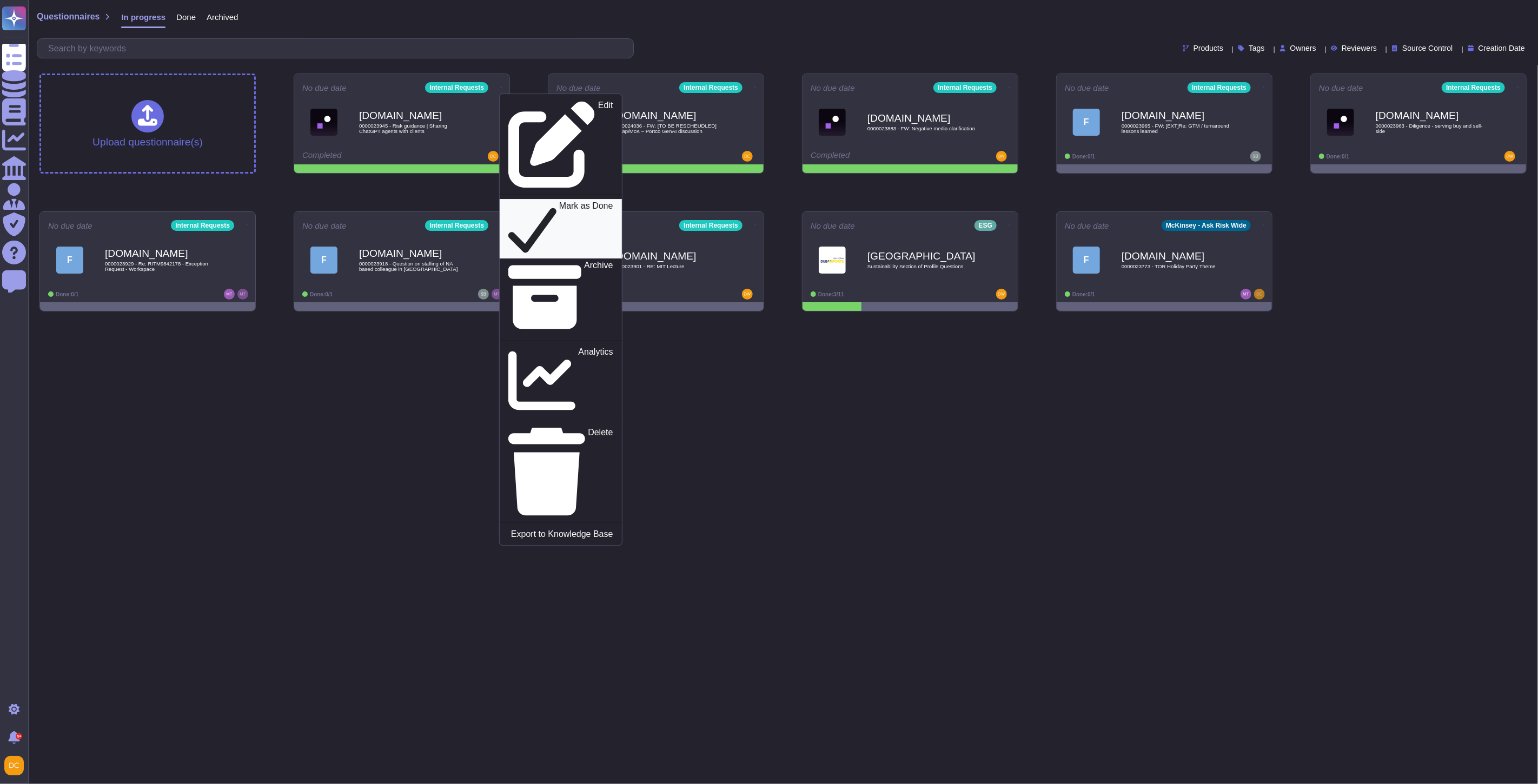
click at [559, 202] on p "Mark as Done" at bounding box center [586, 229] width 54 height 55
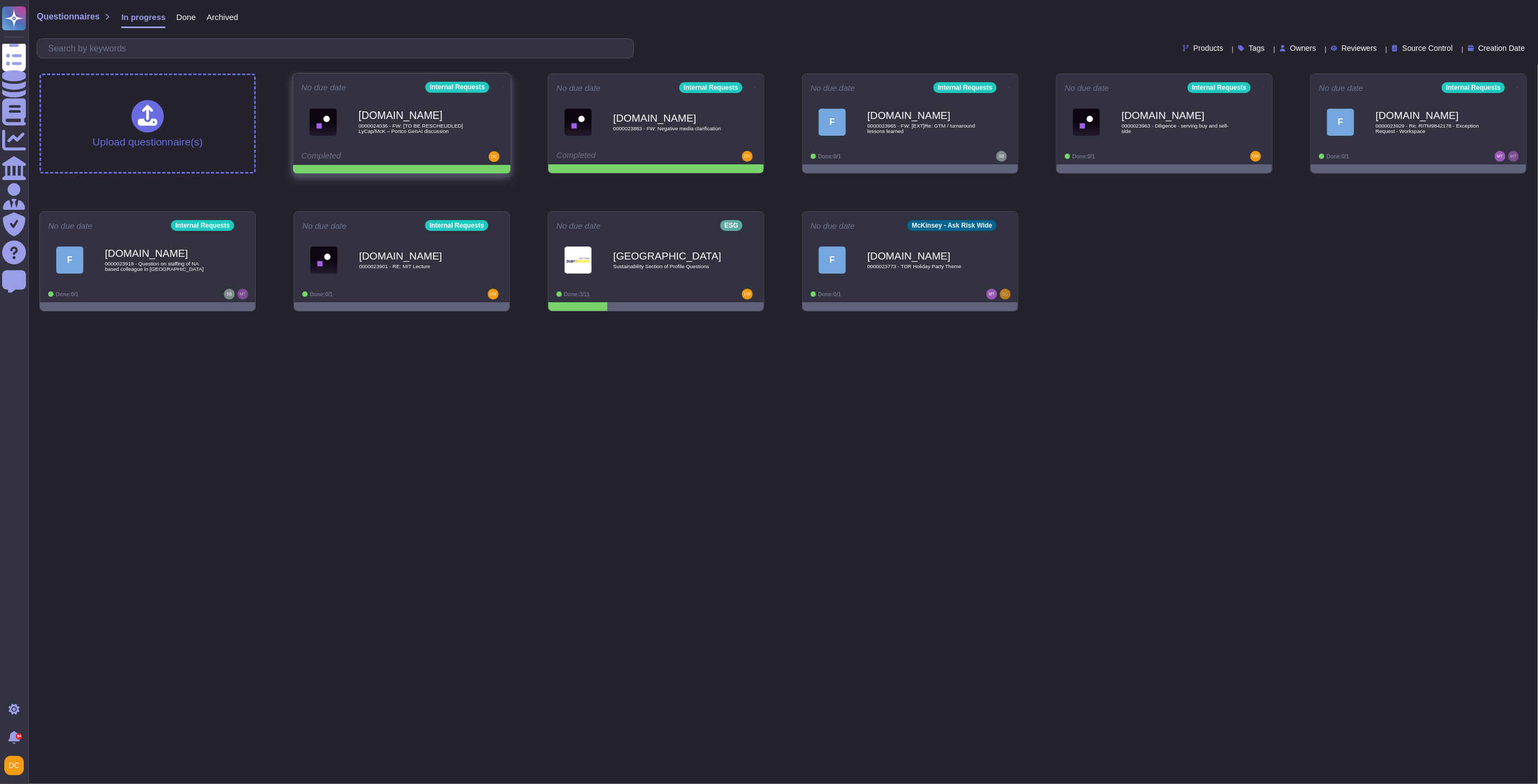
click at [501, 85] on icon at bounding box center [502, 86] width 2 height 2
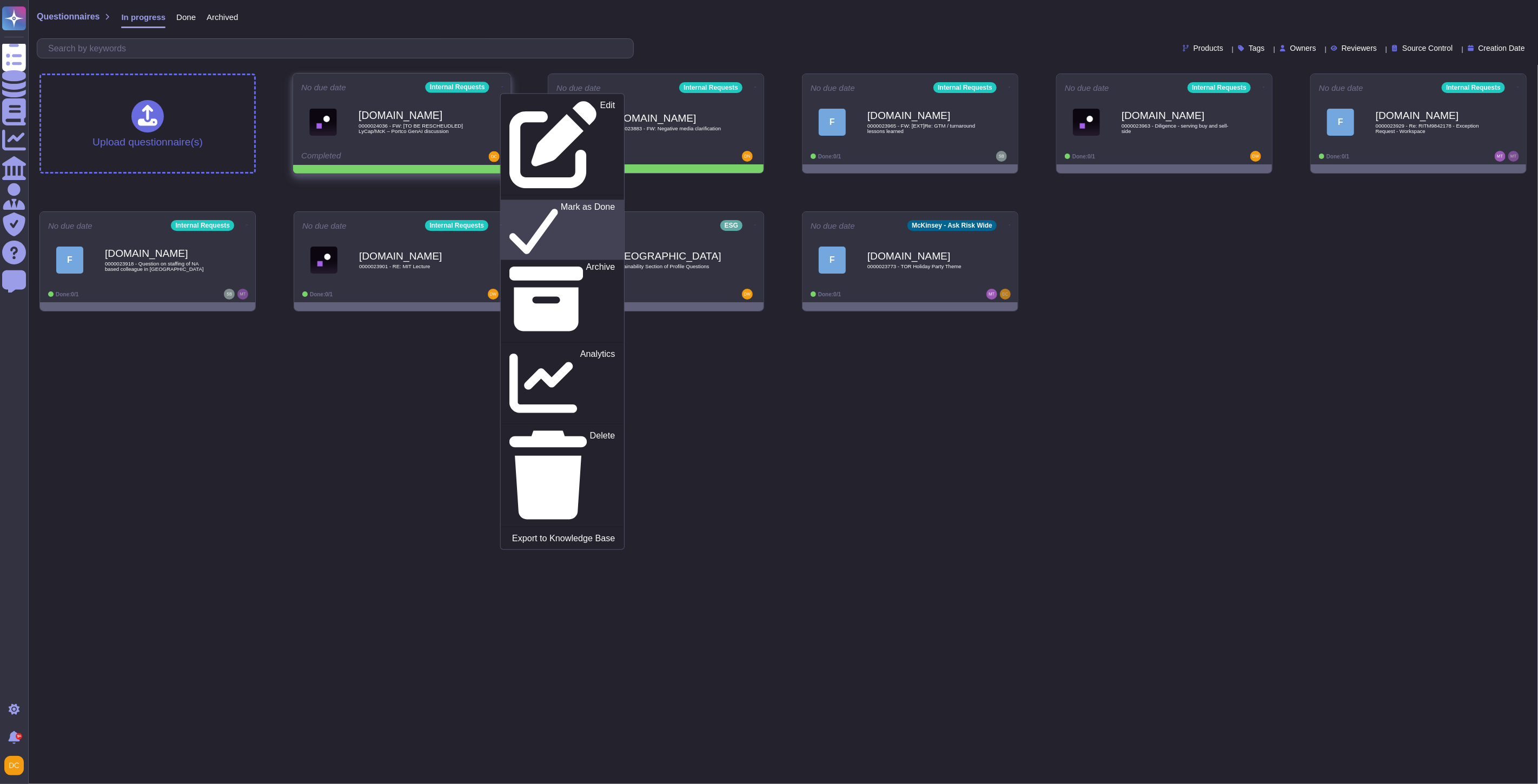
click at [561, 203] on p "Mark as Done" at bounding box center [588, 230] width 55 height 55
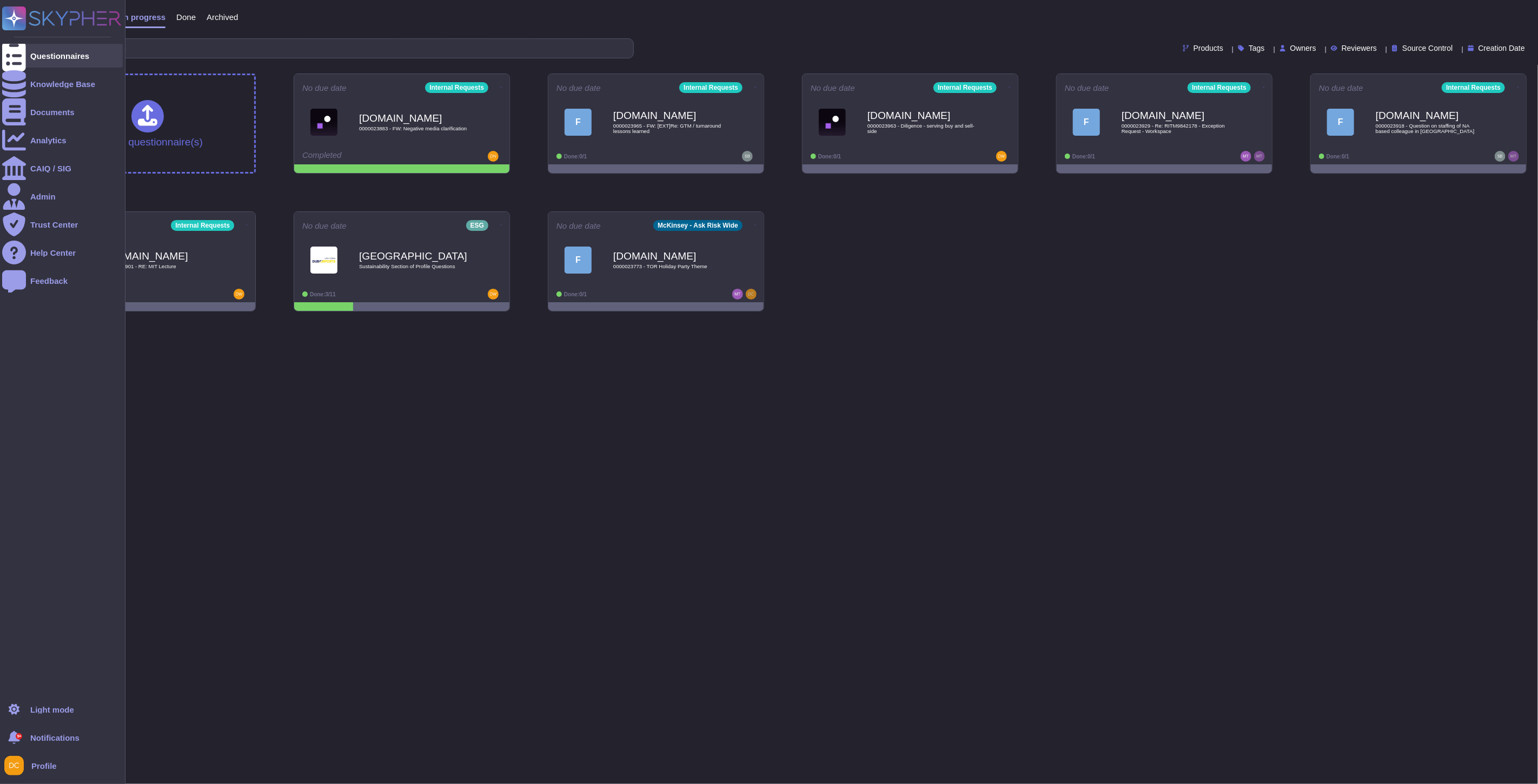
click at [11, 46] on div at bounding box center [14, 56] width 24 height 24
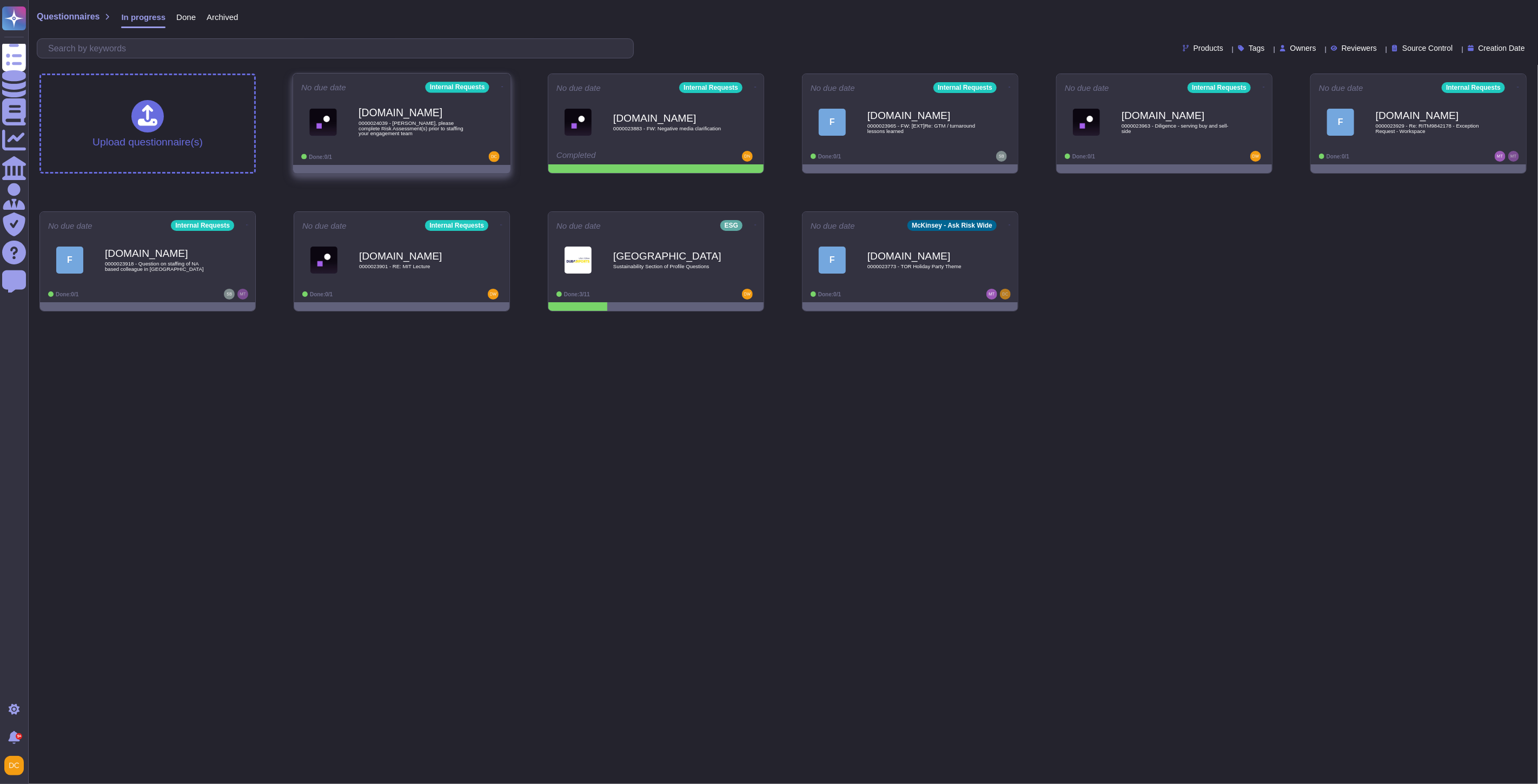
click at [460, 125] on span "0000024039 - [PERSON_NAME], please complete Risk Assessment(s) prior to staffin…" at bounding box center [413, 128] width 109 height 15
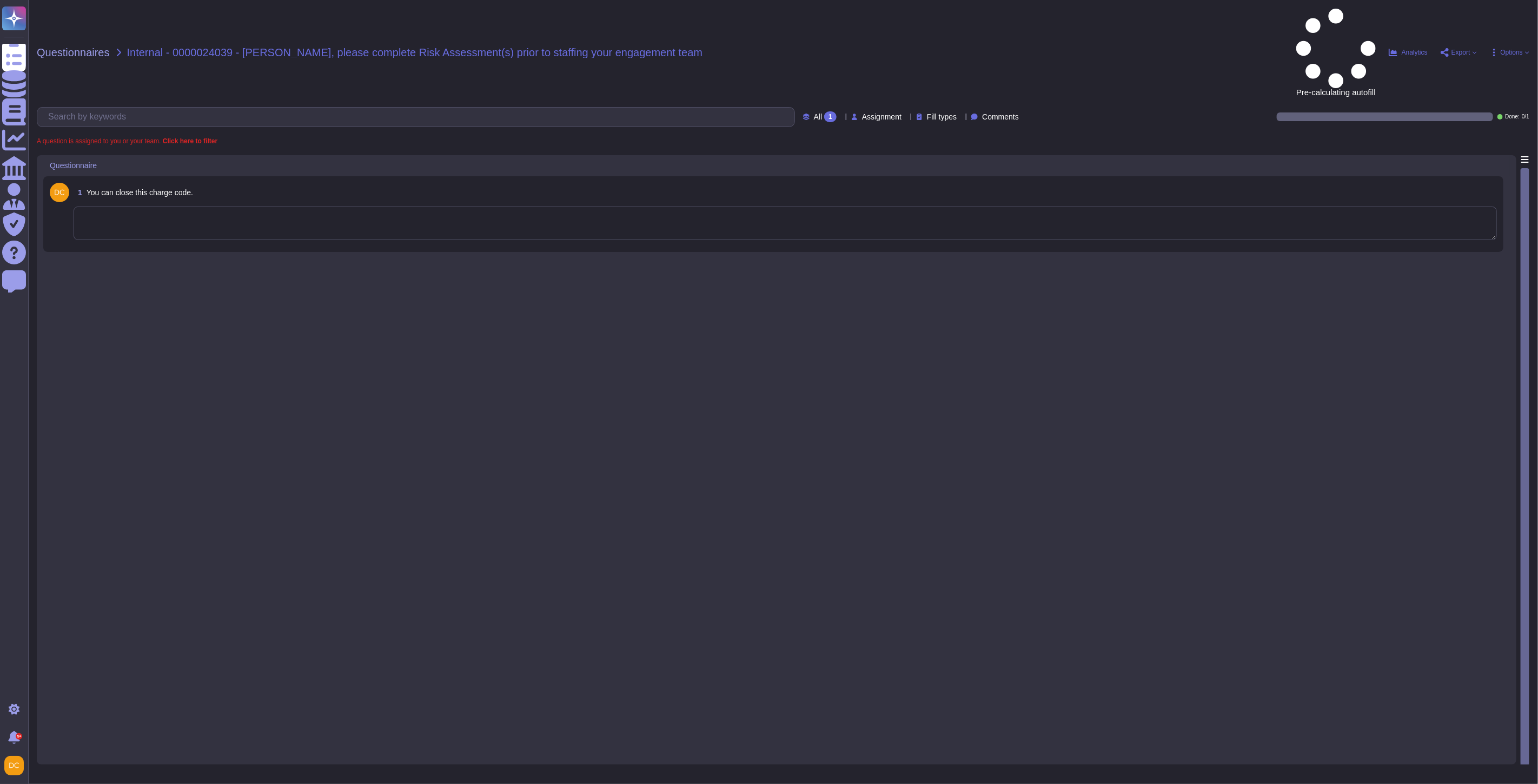
click at [166, 206] on textarea at bounding box center [785, 223] width 1424 height 33
paste textarea "Thank you for reaching out to the Ask Risk team (Via Risk Helpdesk). Will you p…"
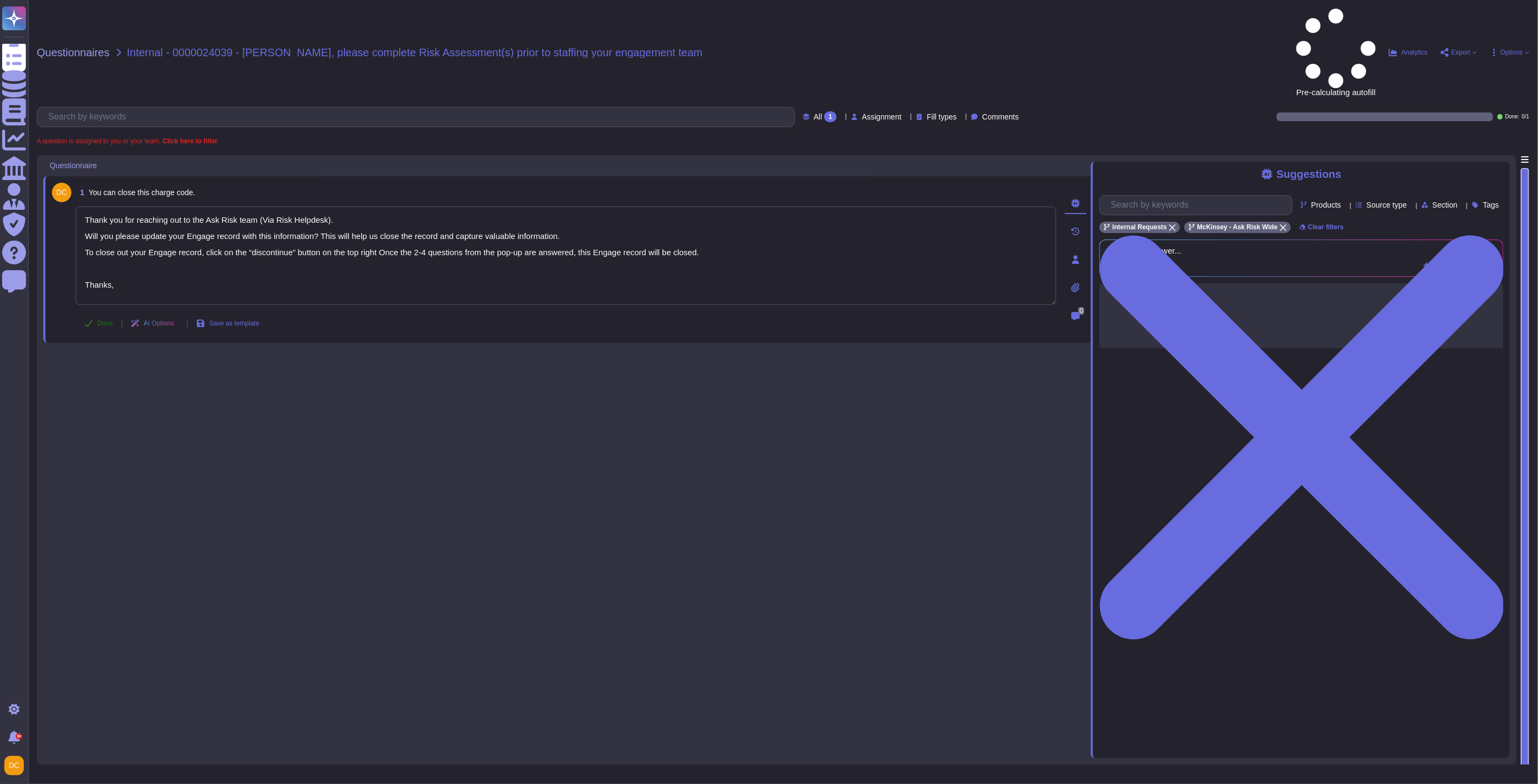
type textarea "Thank you for reaching out to the Ask Risk team (Via Risk Helpdesk). Will you p…"
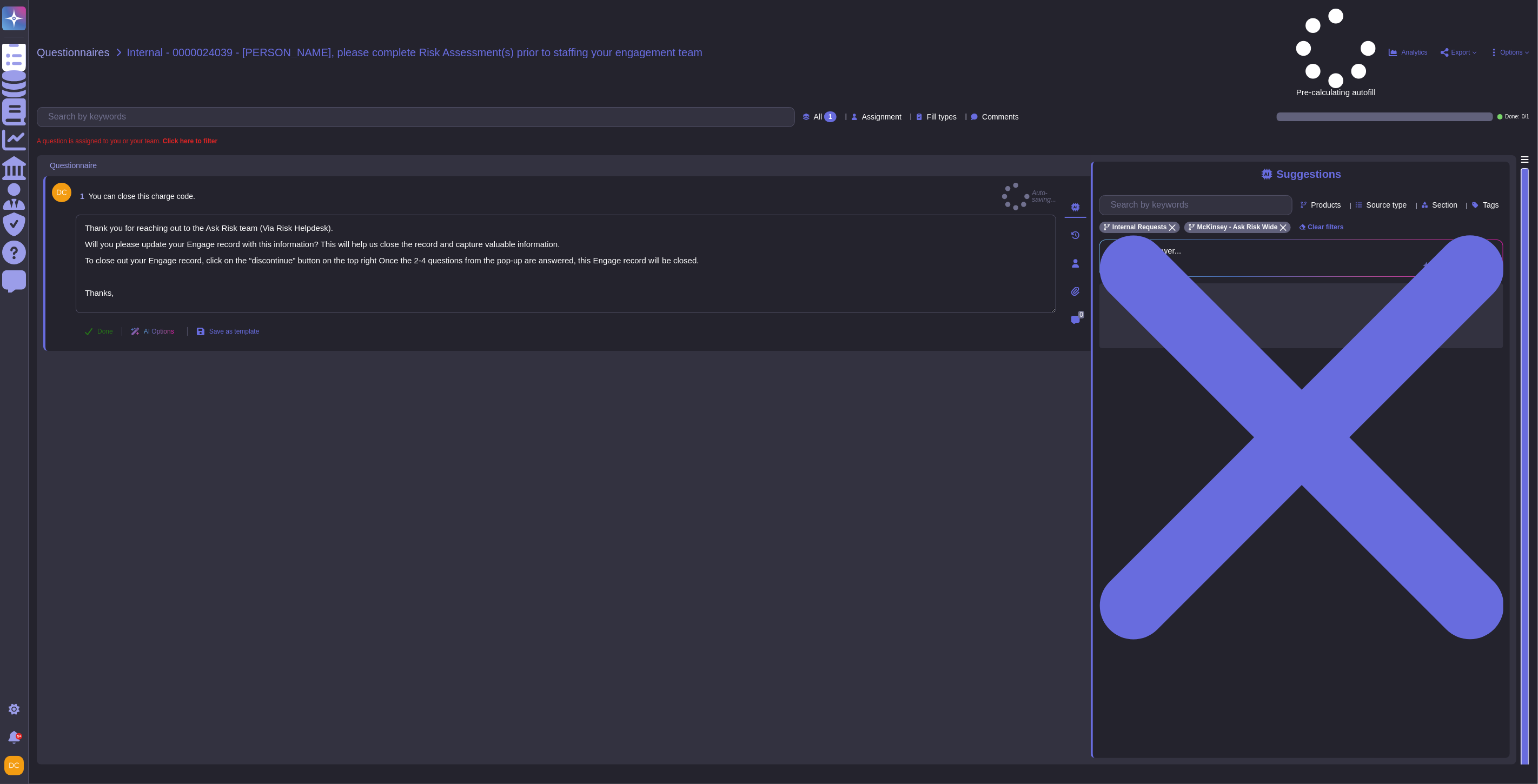
click at [104, 328] on span "Done" at bounding box center [105, 331] width 15 height 6
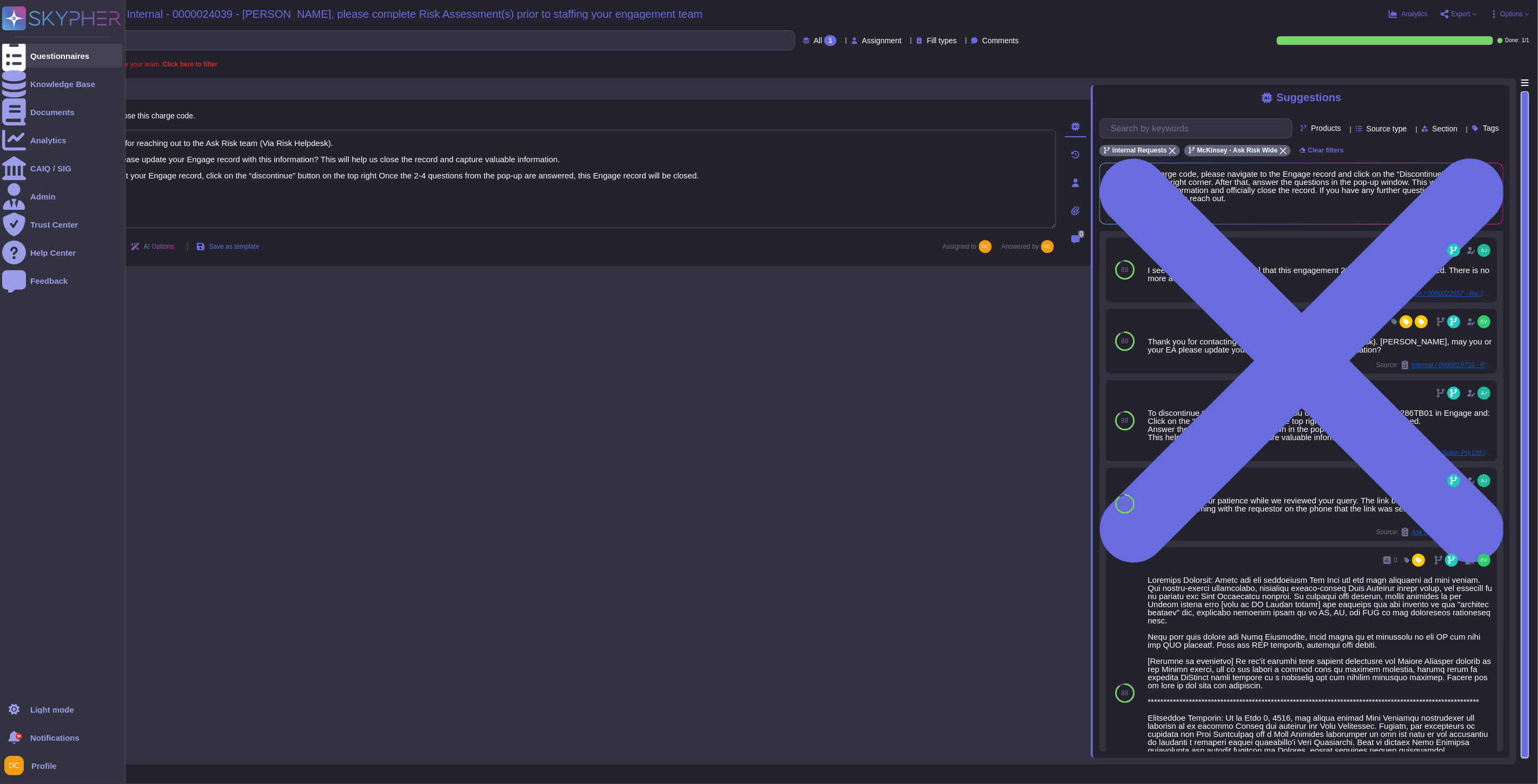
click at [22, 49] on div at bounding box center [14, 56] width 24 height 24
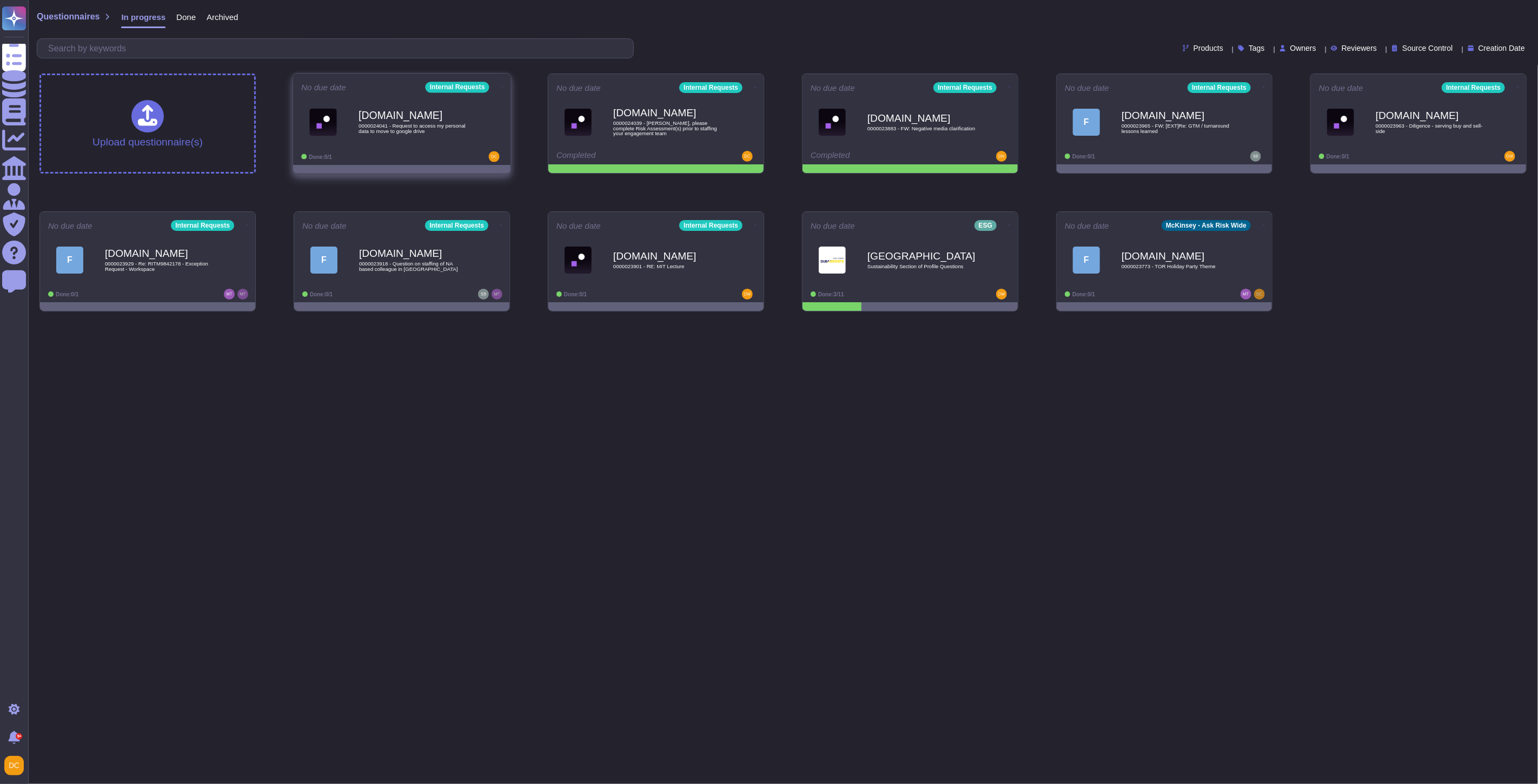
click at [429, 147] on div "[DOMAIN_NAME] 0000024041 - Request to access my personal data to move to google…" at bounding box center [402, 121] width 201 height 55
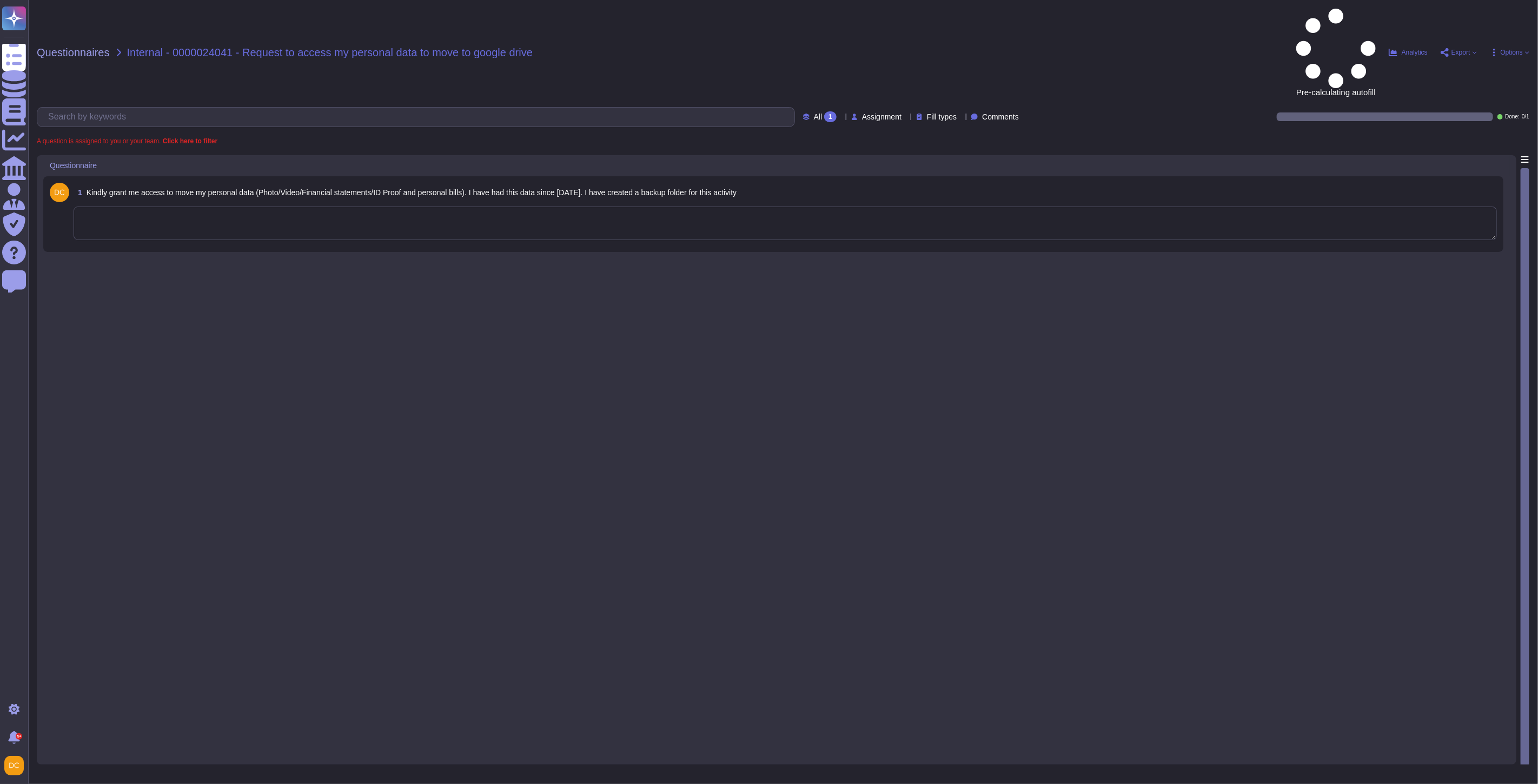
click at [138, 206] on textarea at bounding box center [785, 223] width 1424 height 33
paste textarea "For your awareness, I am sharing with you our Firm’s Use of personal cloud stor…"
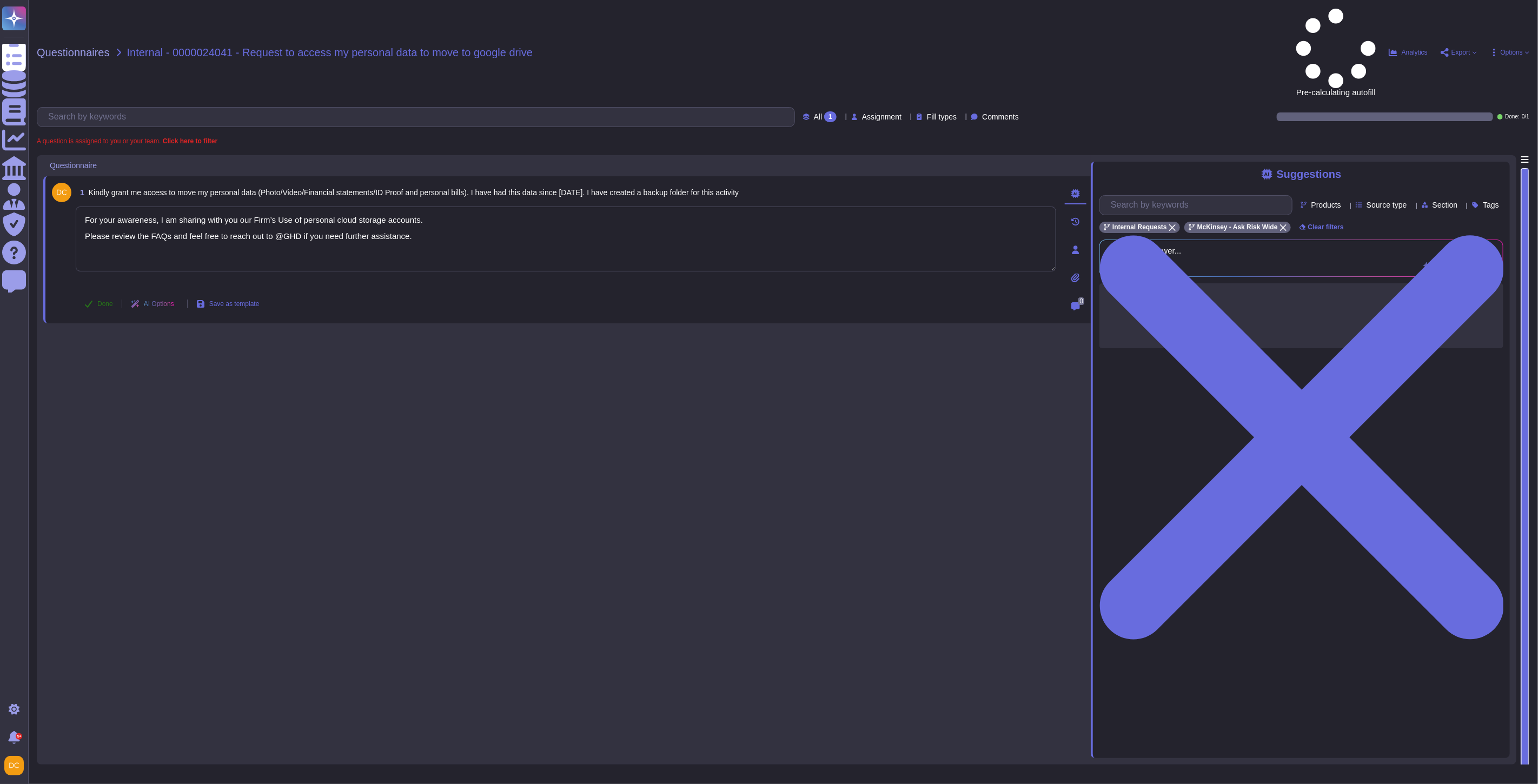
click at [108, 301] on span "Done" at bounding box center [105, 304] width 15 height 6
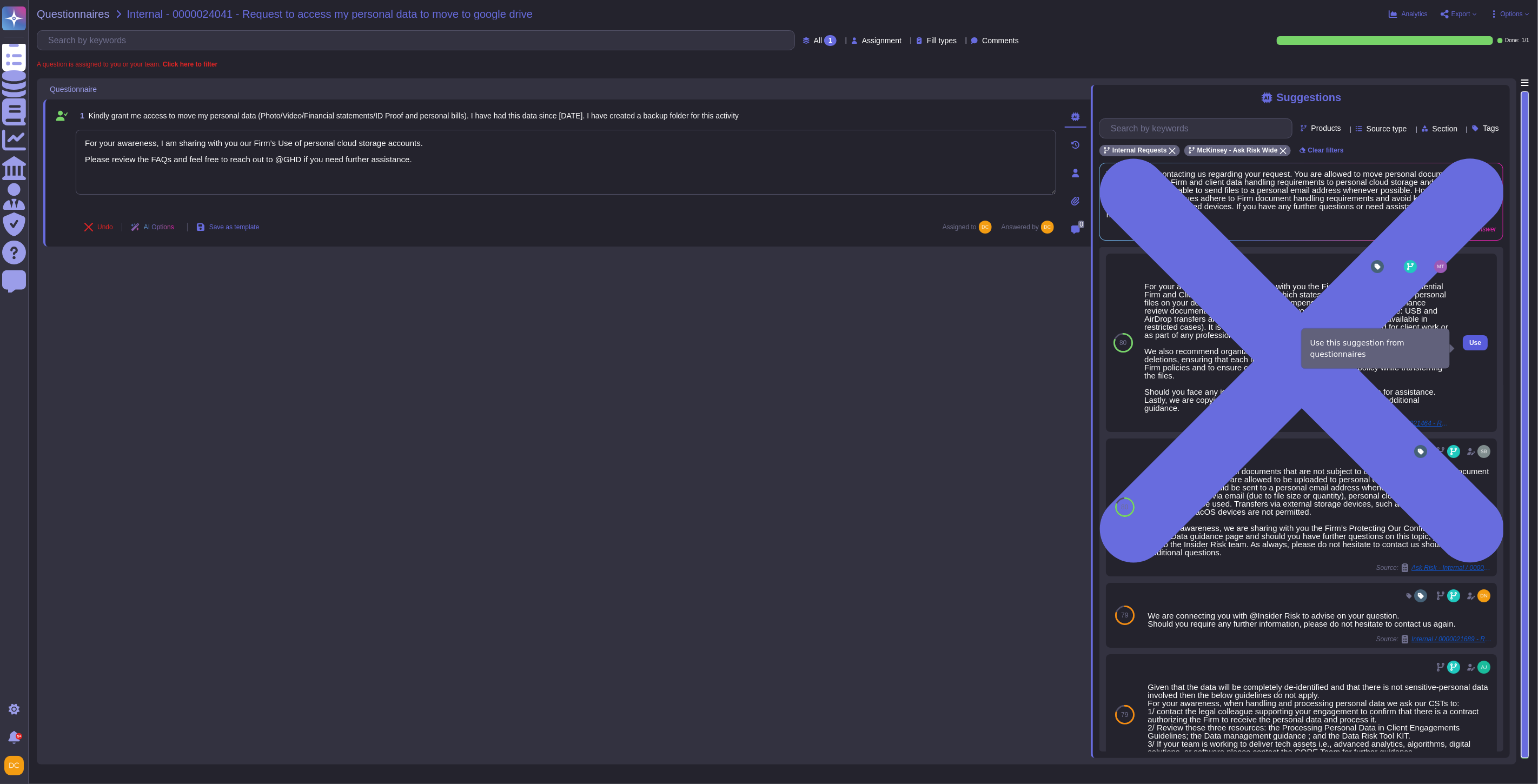
click at [1471, 350] on button "Use" at bounding box center [1475, 343] width 25 height 15
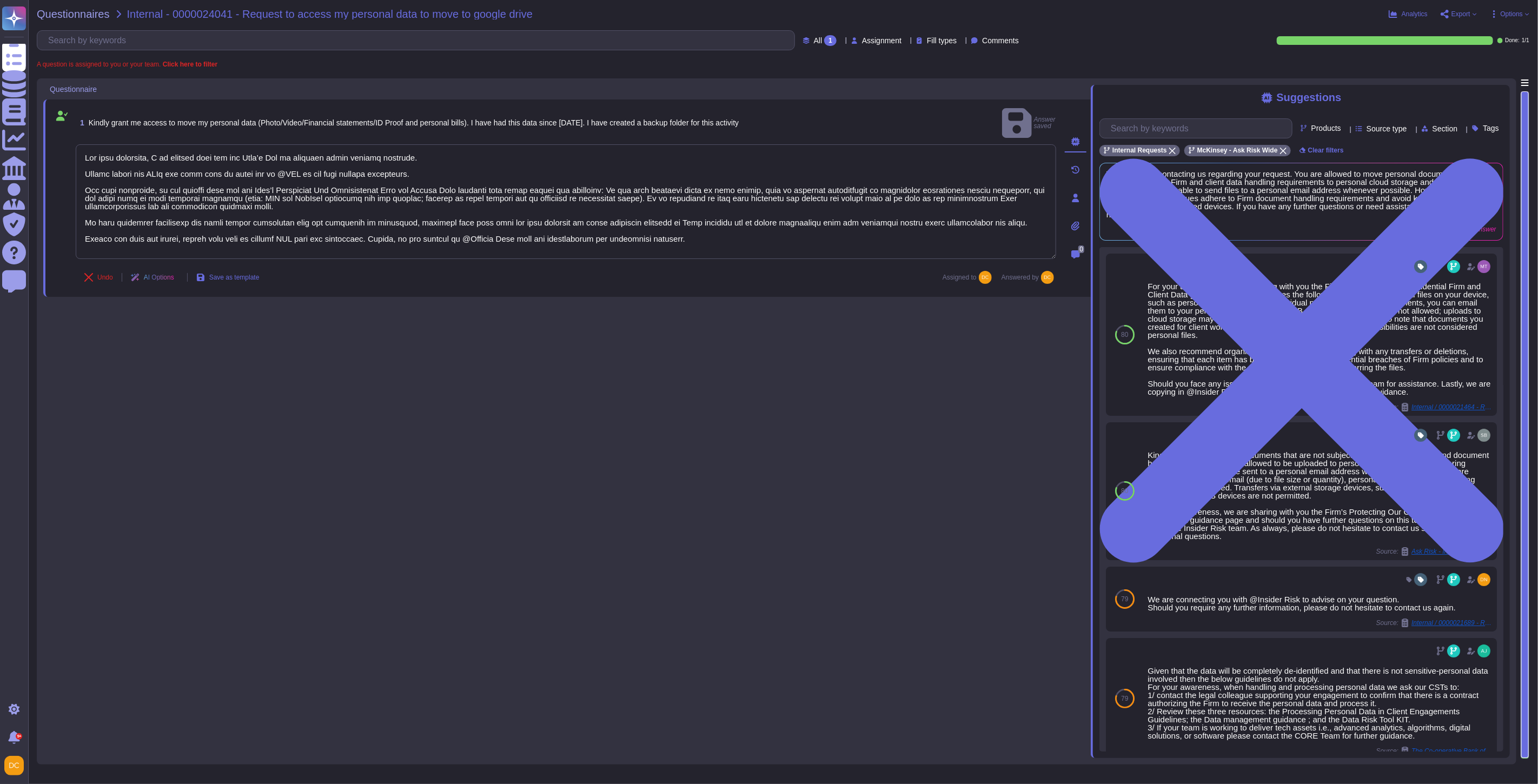
drag, startPoint x: 412, startPoint y: 162, endPoint x: -5, endPoint y: 116, distance: 419.5
click at [0, 116] on html "Questionnaires Knowledge Base Documents Analytics CAIQ / SIG Admin Trust Center…" at bounding box center [769, 392] width 1538 height 784
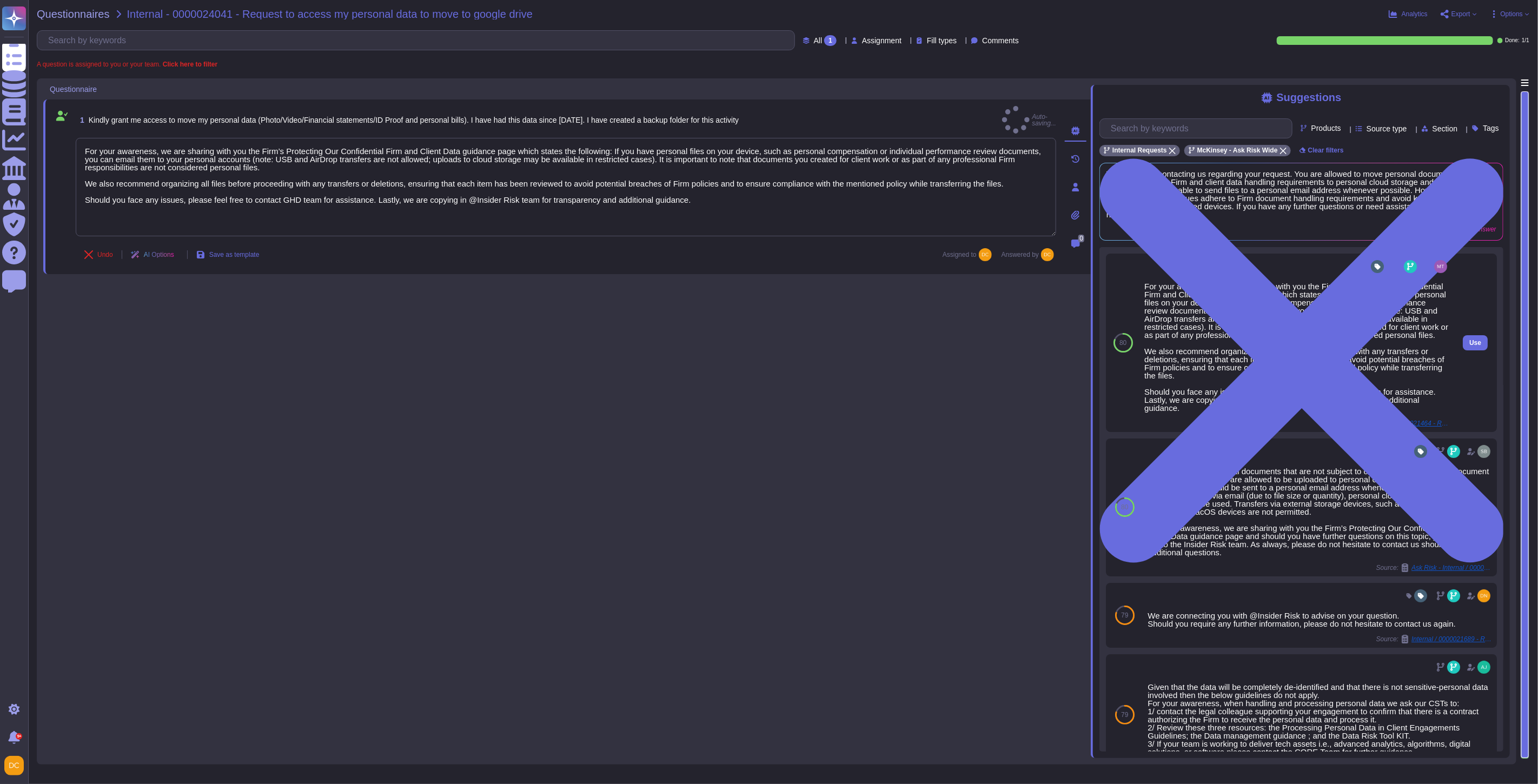
type textarea "For your awareness, we are sharing with you the Firm’s Protecting Our Confident…"
click at [1394, 428] on div "For your awareness, we are sharing with you the Firm’s Protecting Our Confident…" at bounding box center [1297, 343] width 305 height 170
click at [1394, 427] on span "Internal / 0000021464 - Request for iCloud access" at bounding box center [1409, 423] width 81 height 6
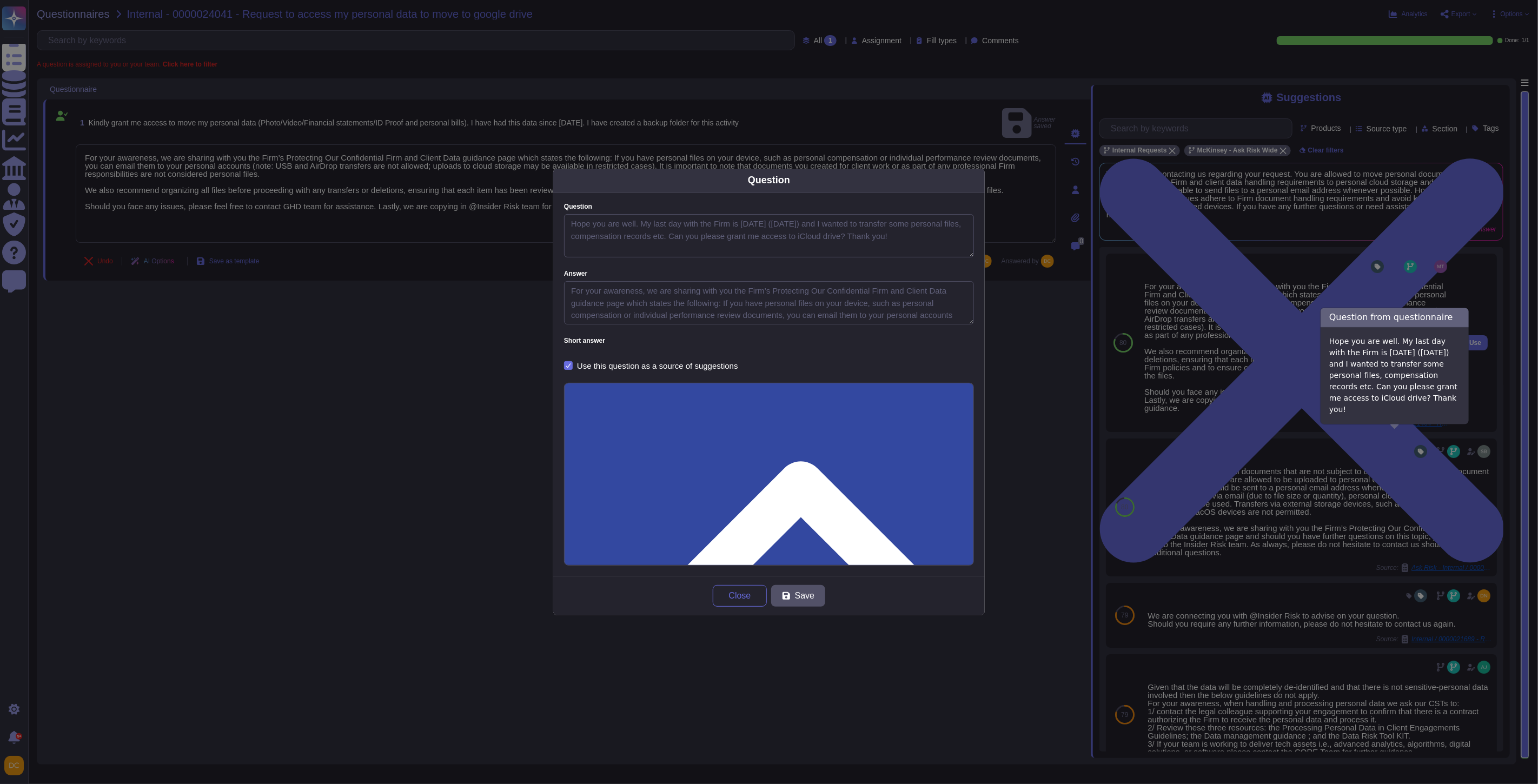
type textarea "Hope you are well. My last day with the Firm is [DATE] ([DATE]) and I wanted to…"
type textarea "For your awareness, we are sharing with you the Firm’s Protecting Our Confident…"
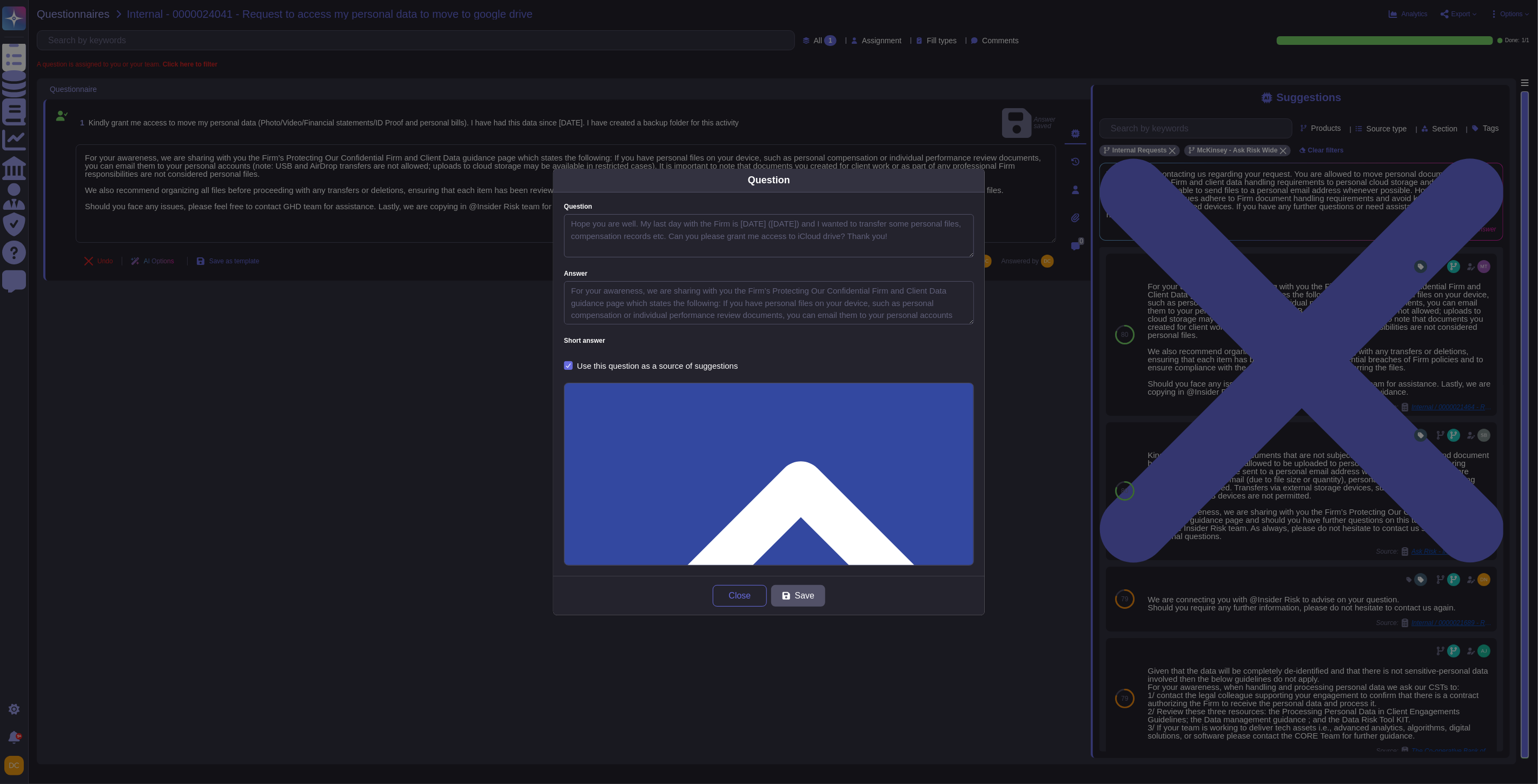
click at [593, 783] on input "0000021464 - Request for iCloud access" at bounding box center [769, 799] width 388 height 20
click at [733, 604] on button "Close" at bounding box center [740, 595] width 54 height 22
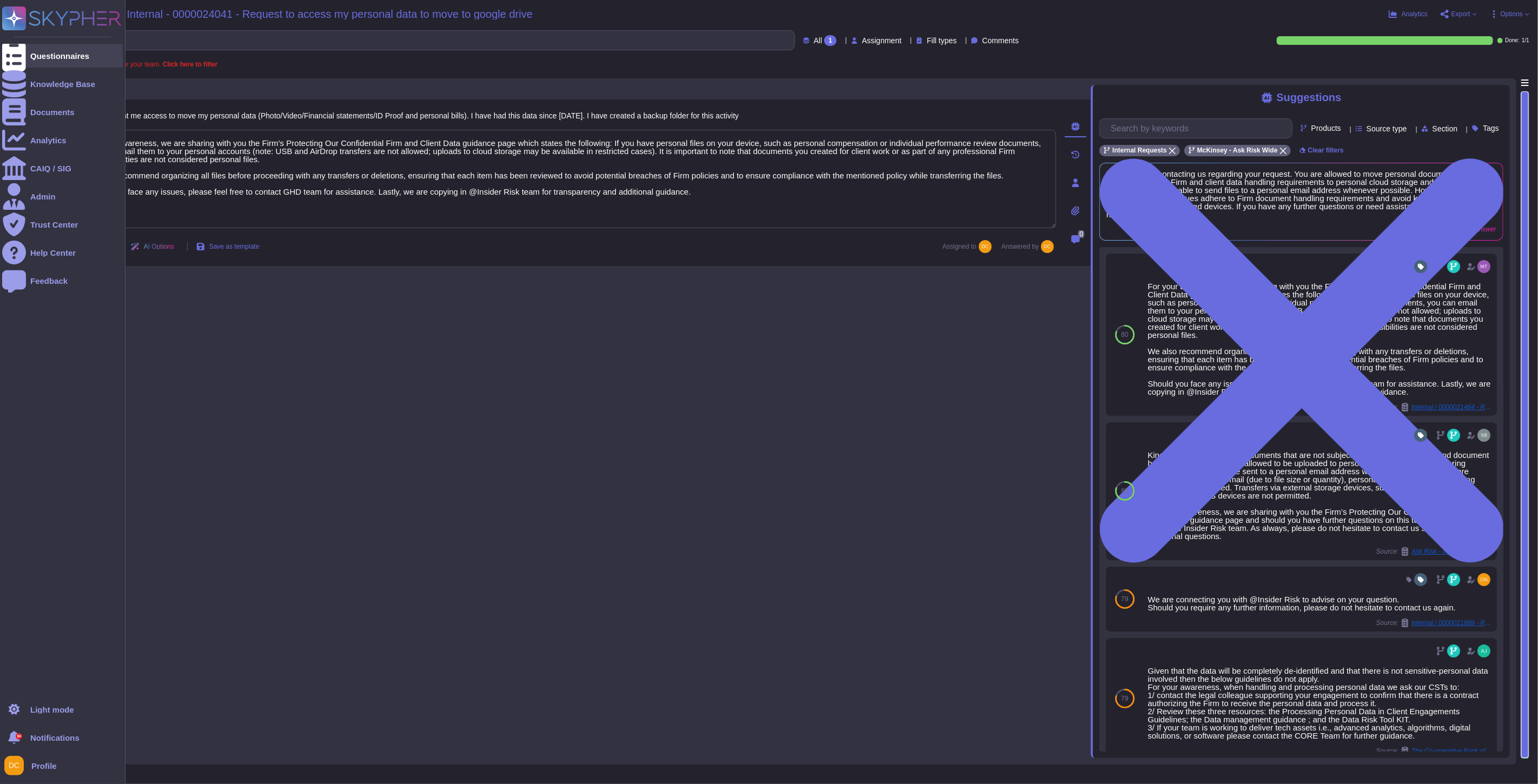
click at [29, 56] on div "Questionnaires" at bounding box center [63, 56] width 121 height 24
